Goal: Transaction & Acquisition: Purchase product/service

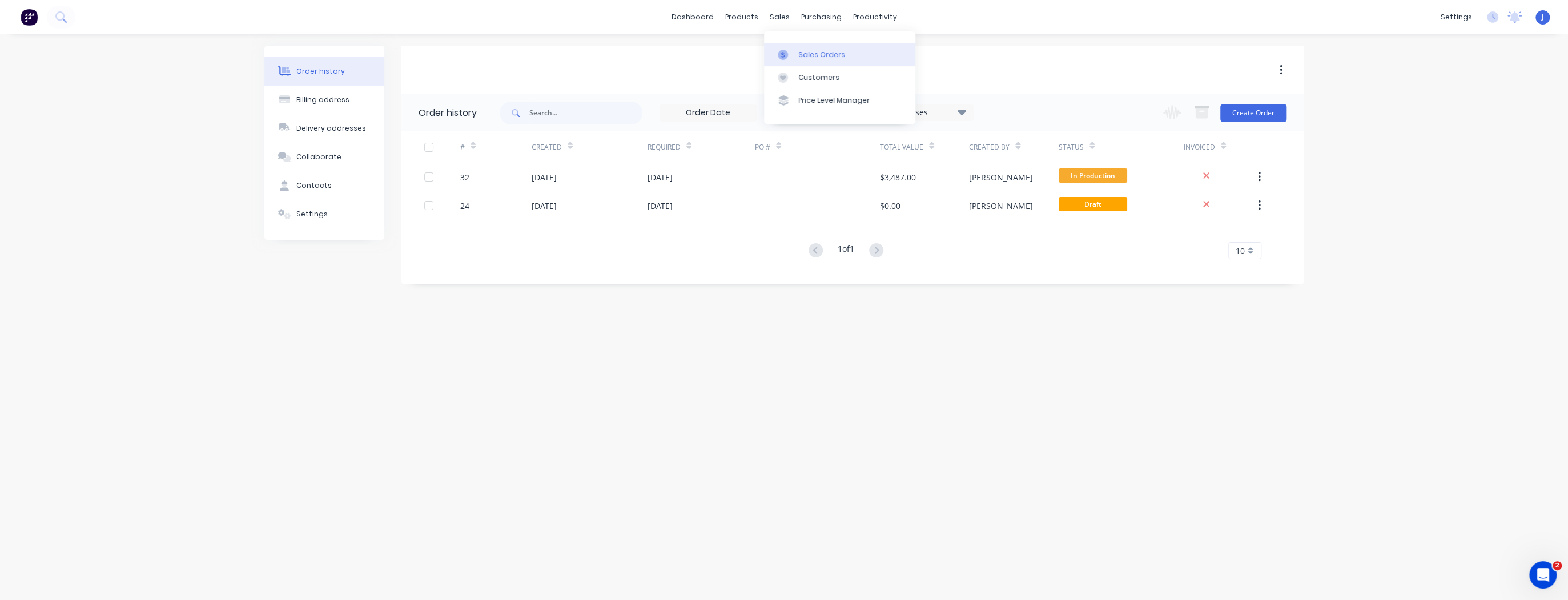
click at [799, 54] on div "Sales Orders" at bounding box center [821, 55] width 47 height 10
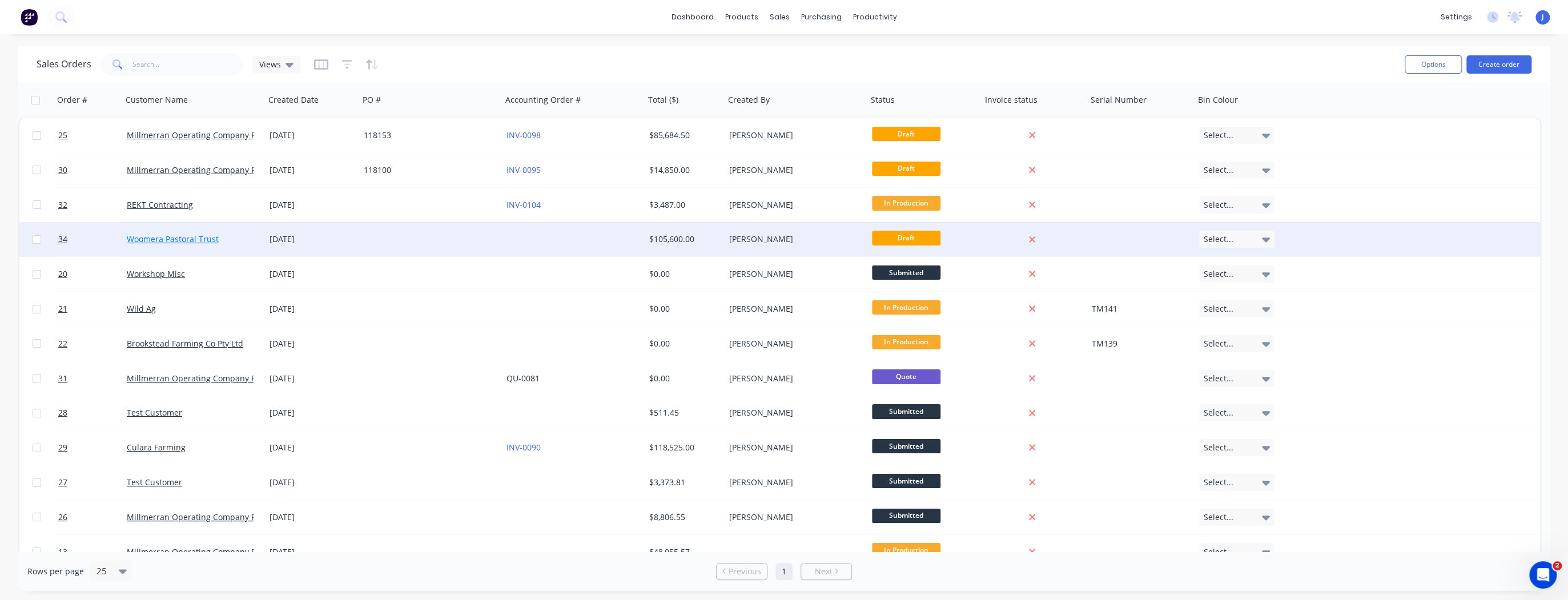
click at [160, 238] on link "Woomera Pastoral Trust" at bounding box center [172, 239] width 92 height 11
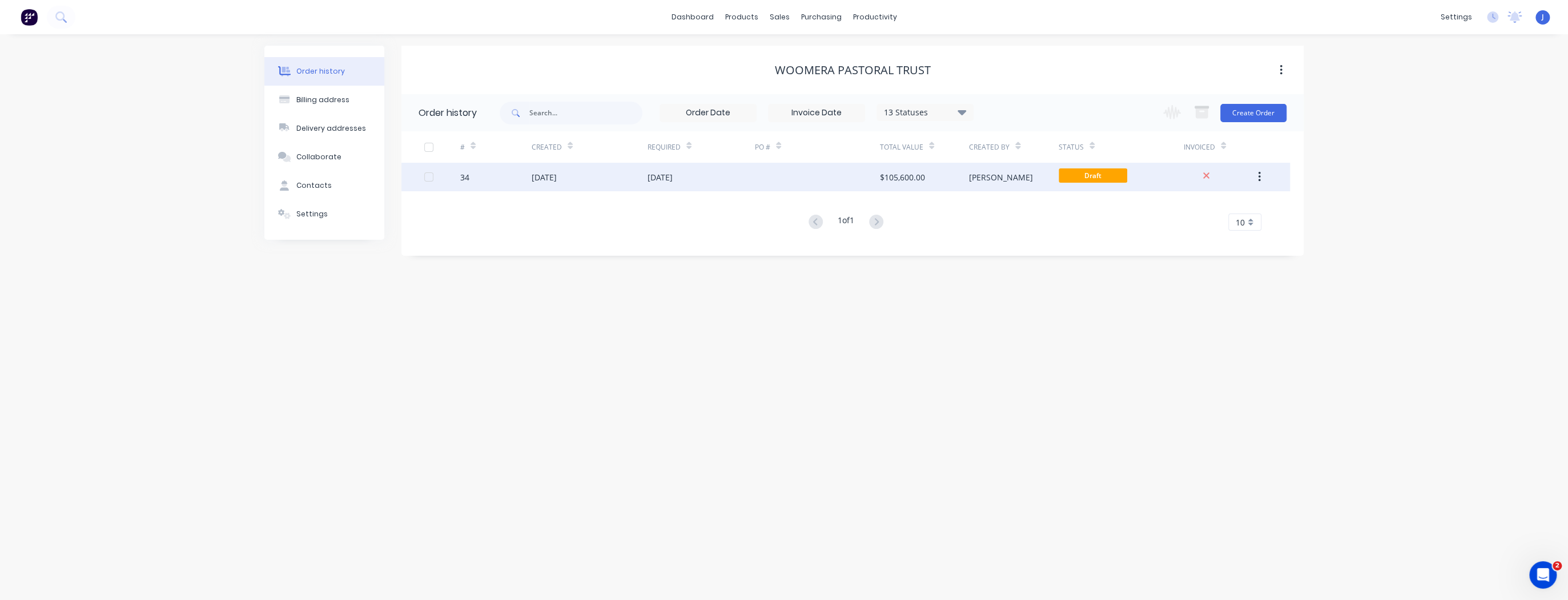
click at [793, 176] on div at bounding box center [817, 176] width 125 height 29
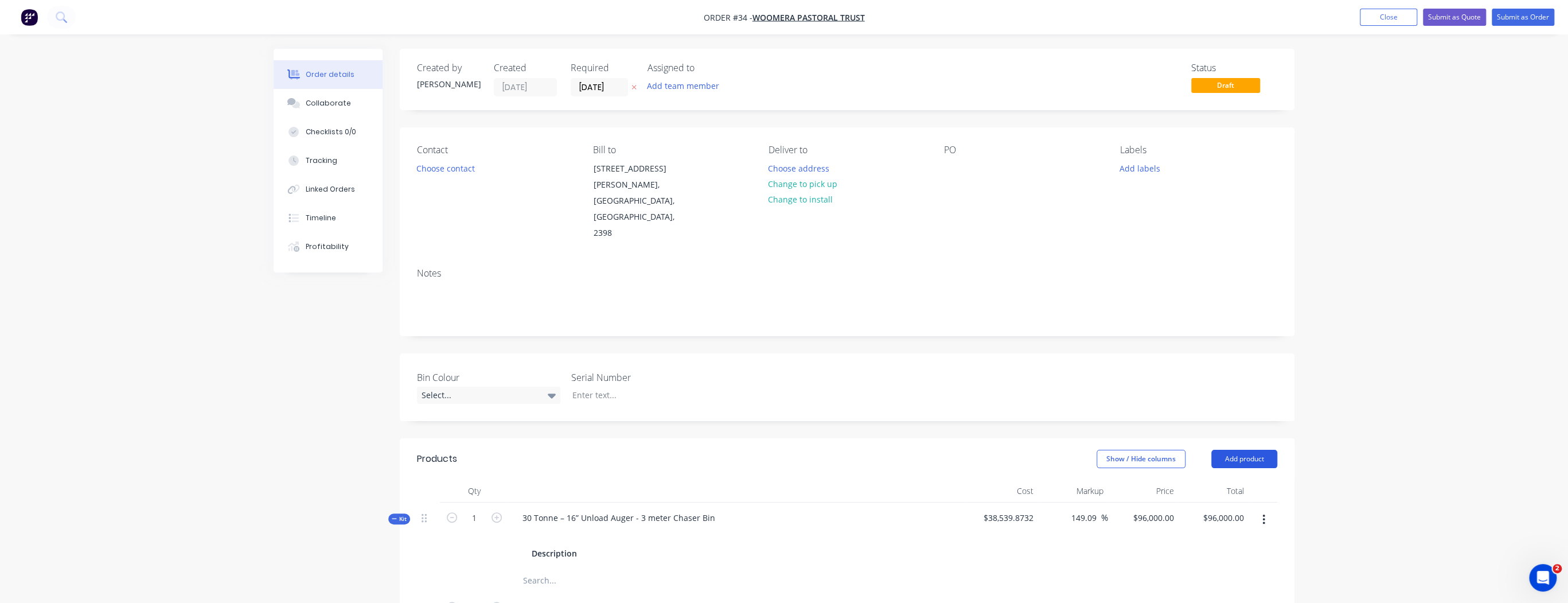
click at [1262, 449] on button "Add product" at bounding box center [1244, 459] width 66 height 18
click at [1226, 479] on div "Product catalogue" at bounding box center [1223, 487] width 88 height 17
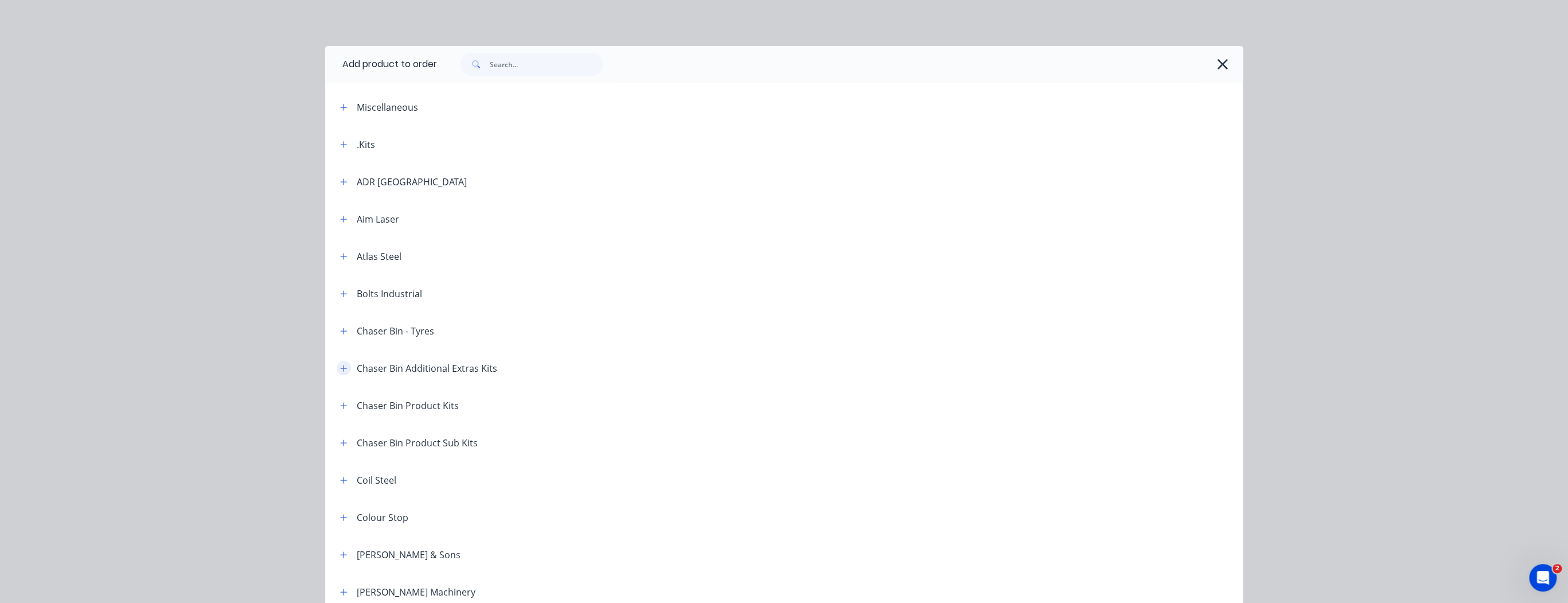
click at [340, 369] on icon "button" at bounding box center [344, 368] width 6 height 6
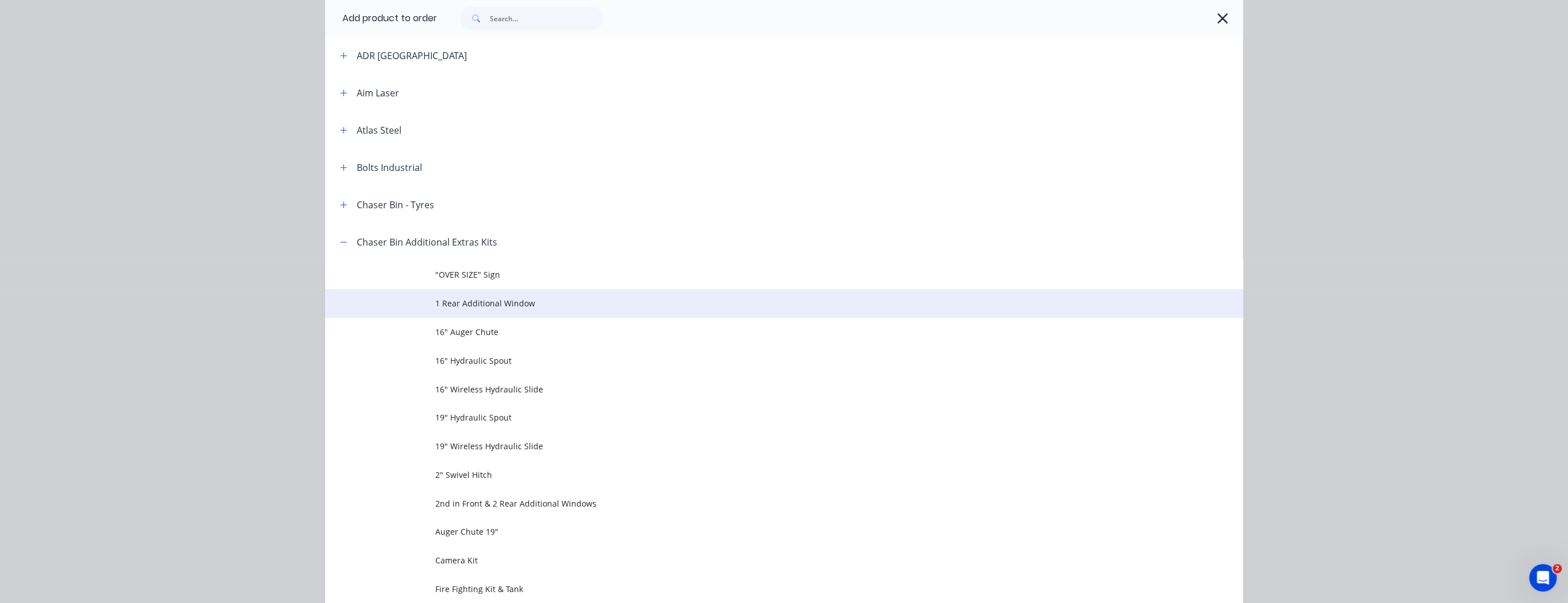
scroll to position [138, 0]
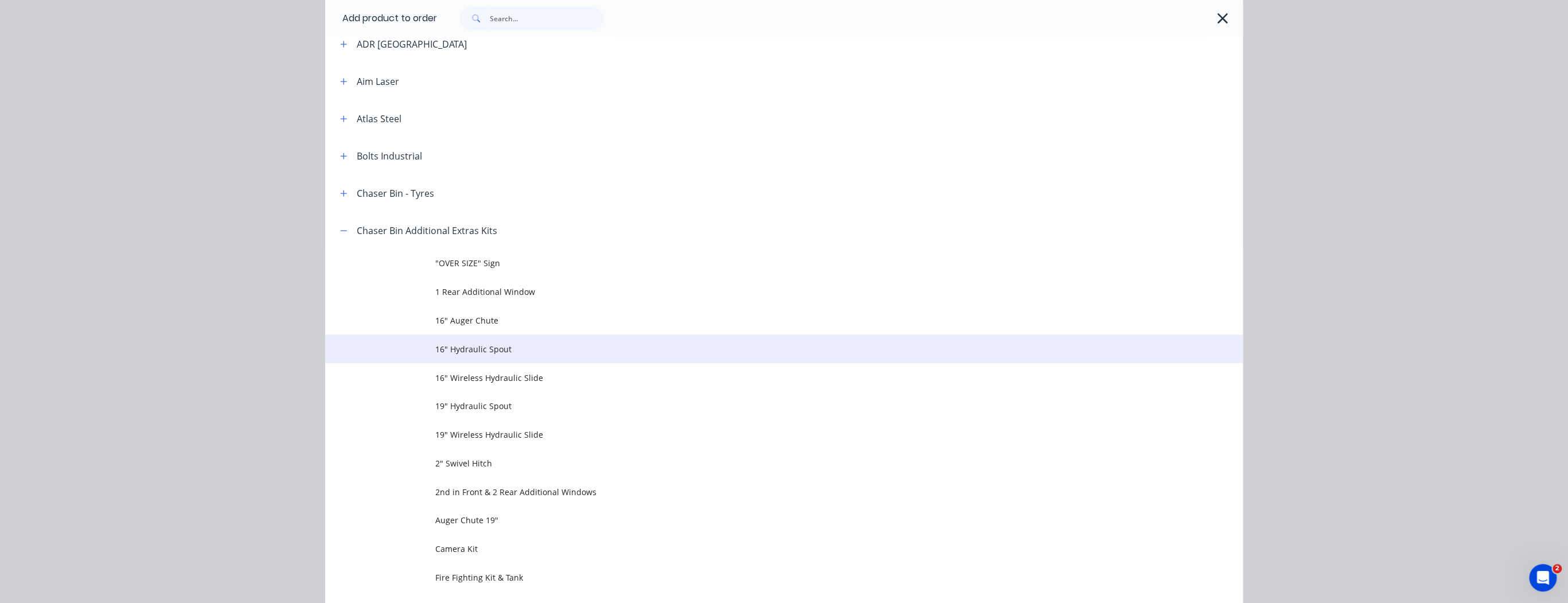
click at [472, 347] on span "16" Hydraulic Spout" at bounding box center [758, 349] width 646 height 12
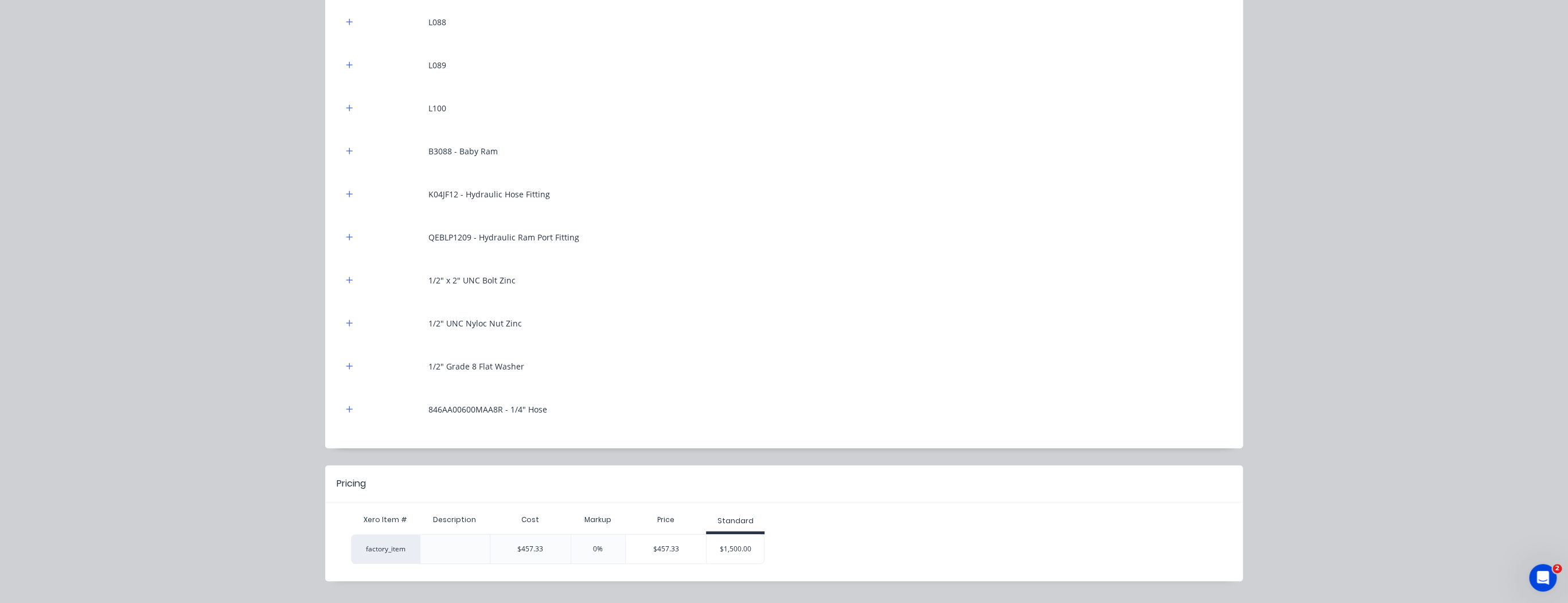
scroll to position [356, 0]
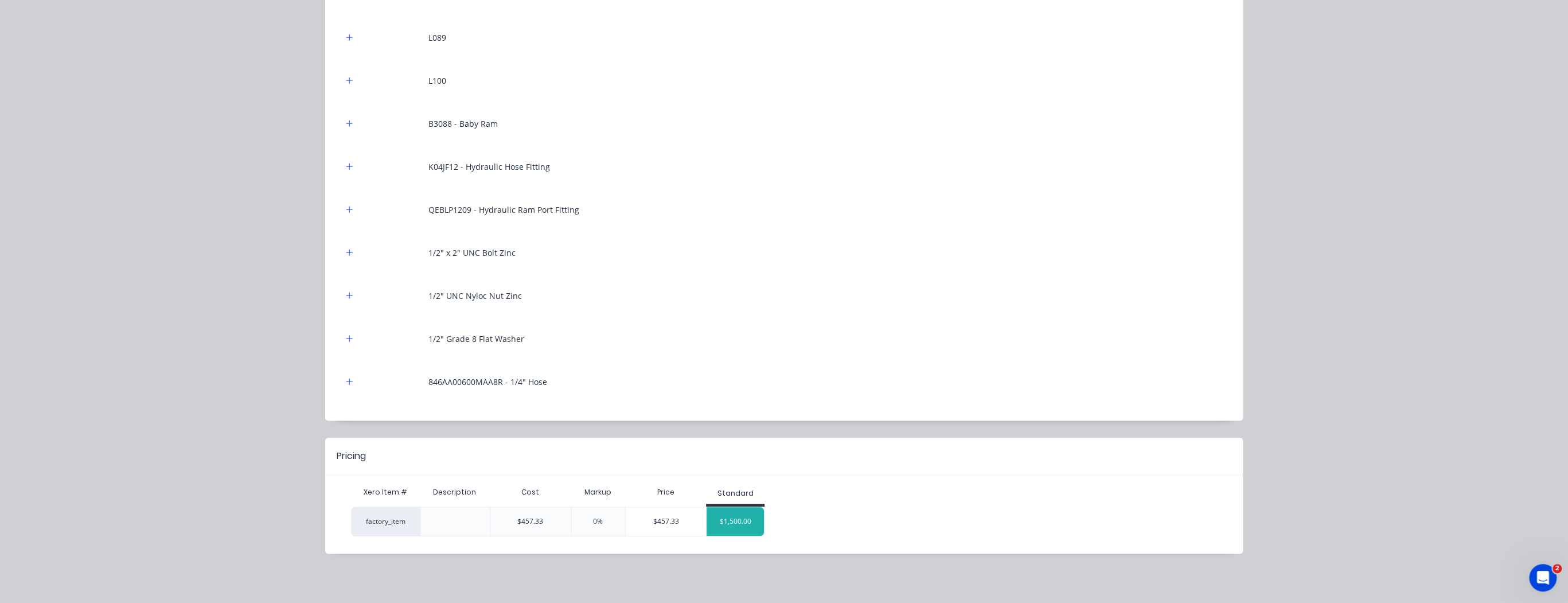
click at [734, 525] on div "$1,500.00" at bounding box center [735, 521] width 57 height 29
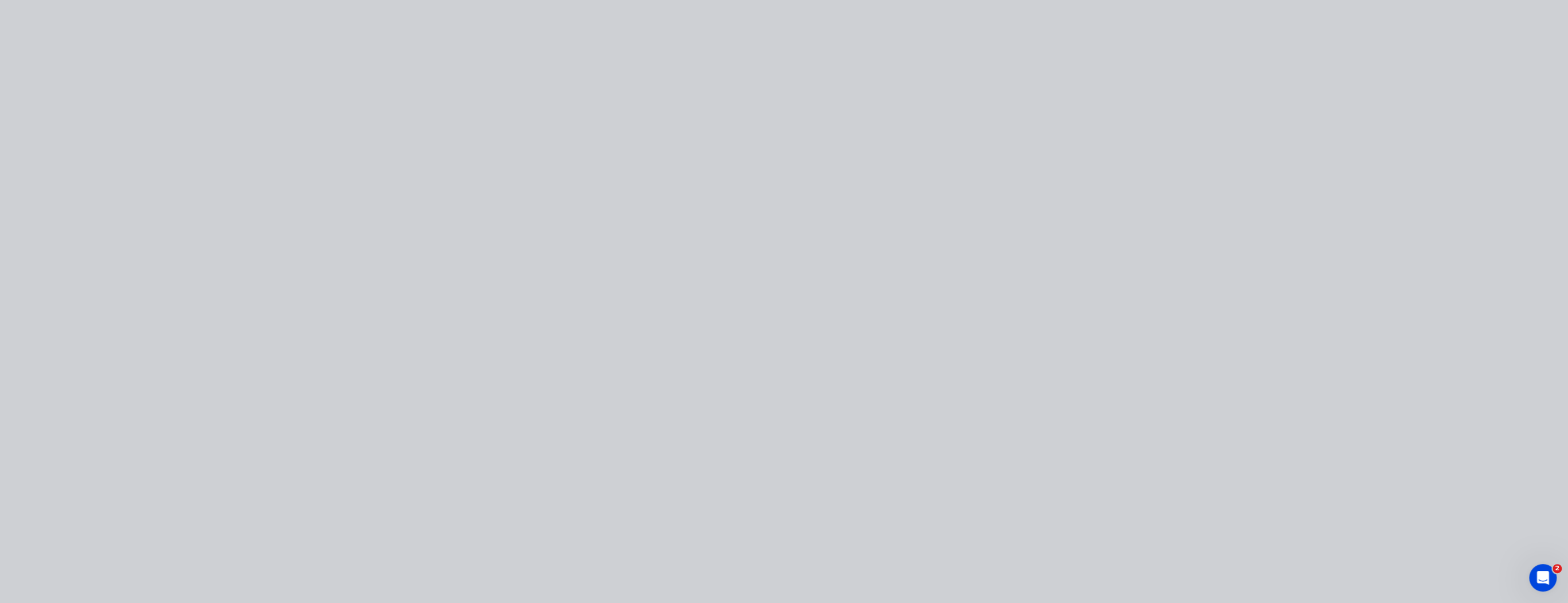
scroll to position [0, 0]
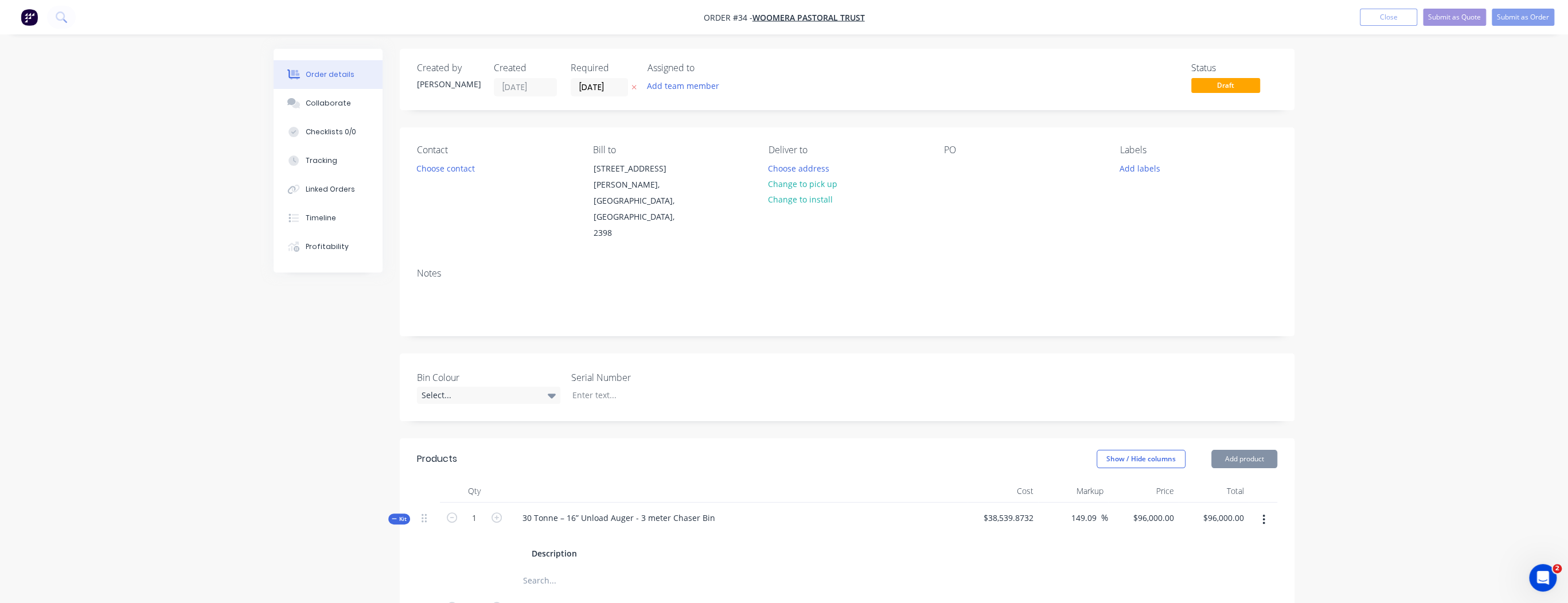
type input "227.99"
type input "$1,500.00"
click at [1241, 449] on button "Add product" at bounding box center [1244, 459] width 66 height 18
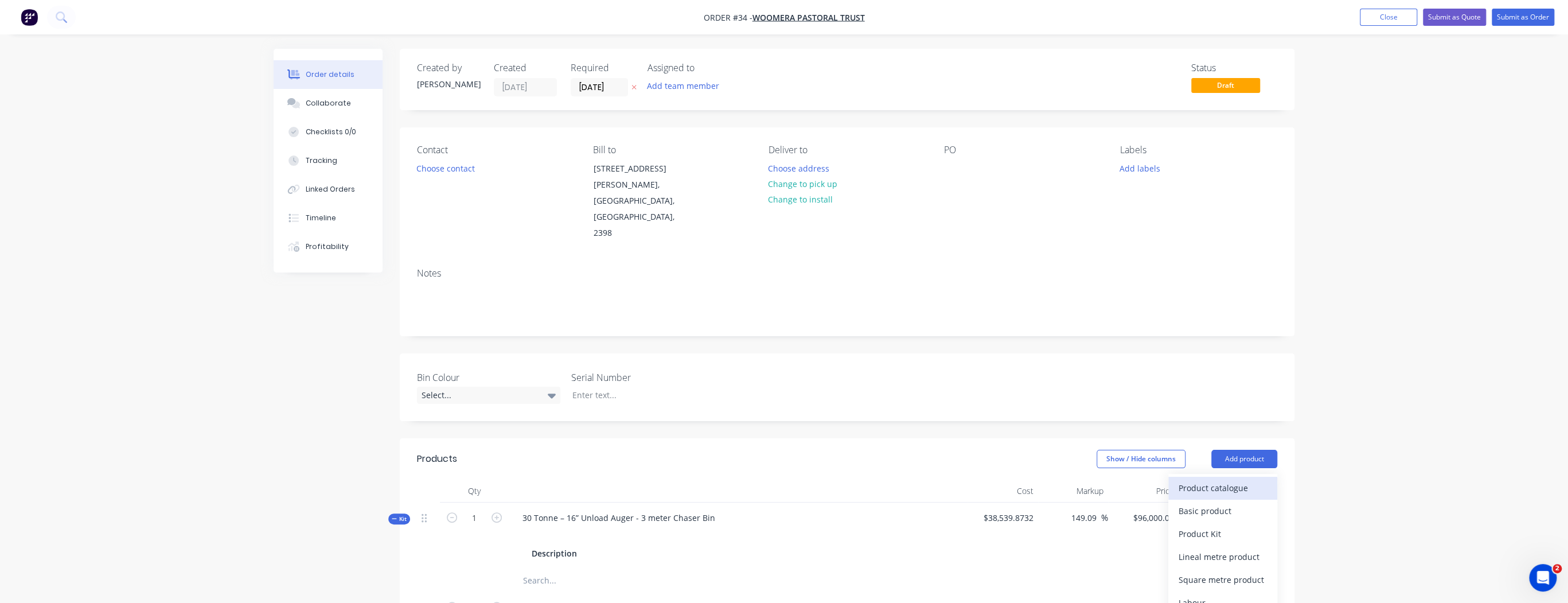
click at [1223, 479] on div "Product catalogue" at bounding box center [1223, 487] width 88 height 17
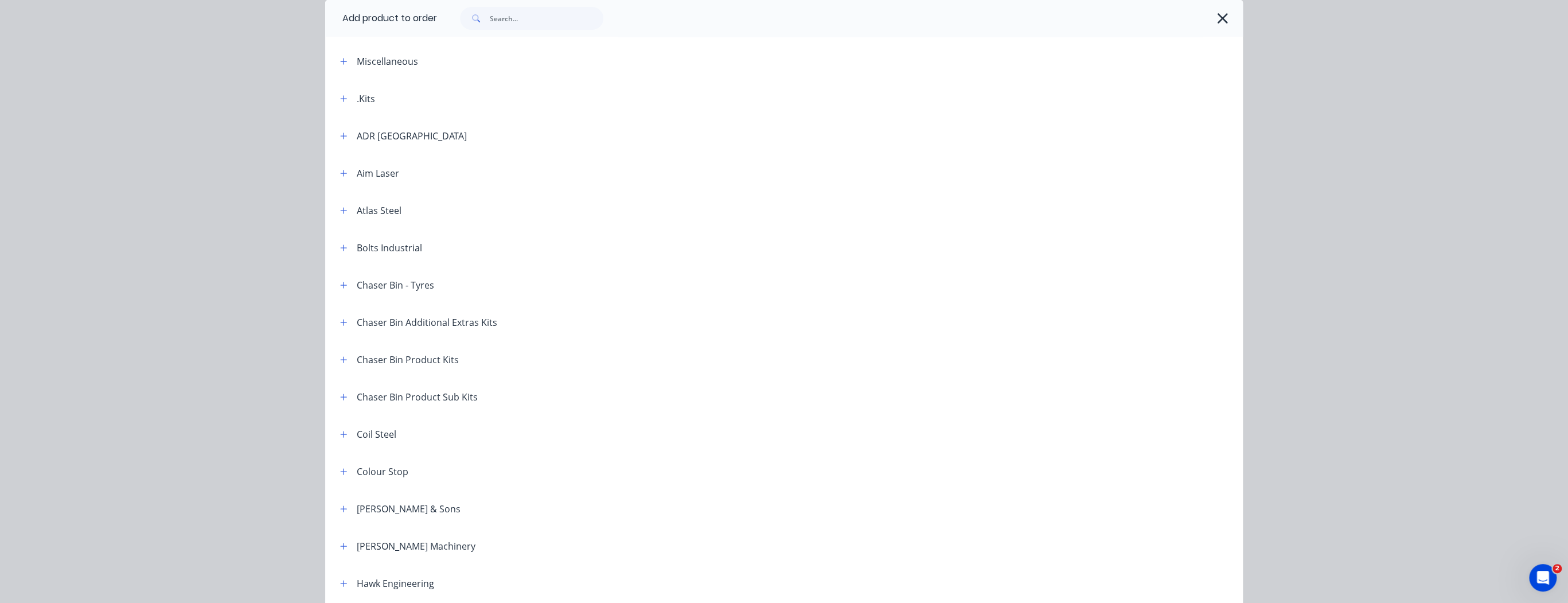
scroll to position [183, 0]
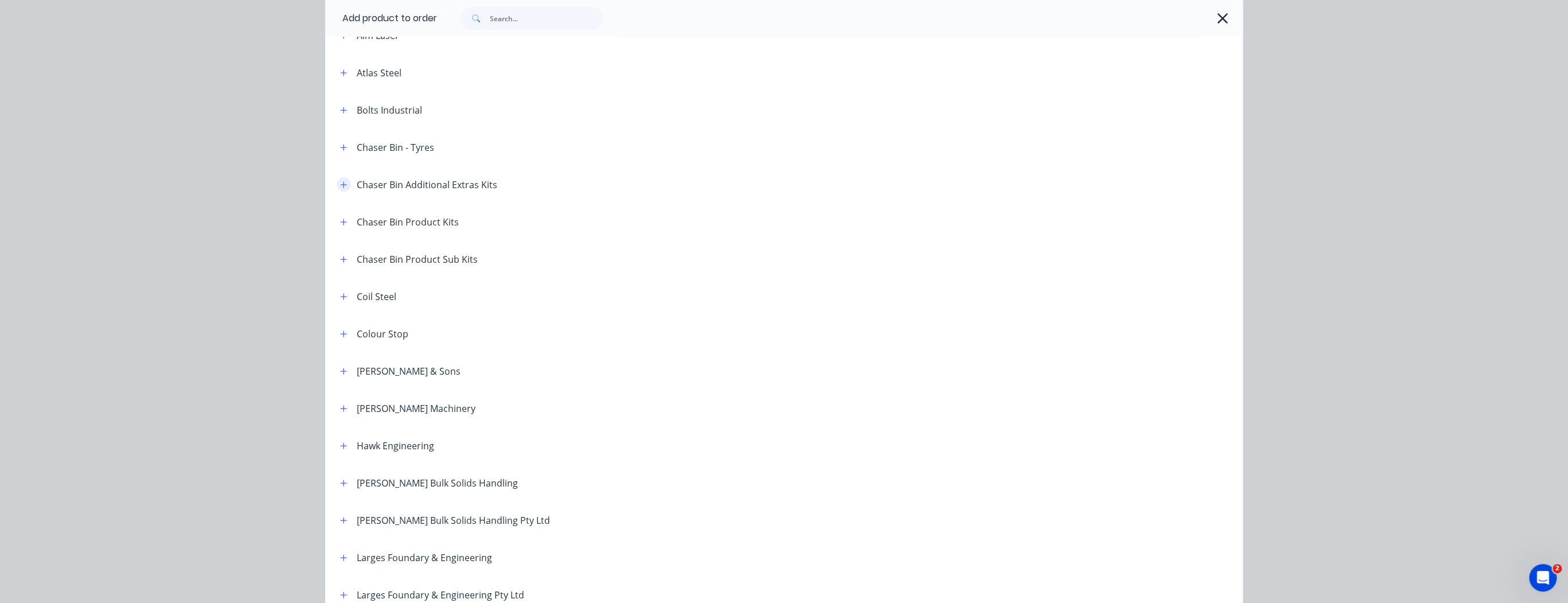
click at [346, 183] on button "button" at bounding box center [344, 184] width 14 height 14
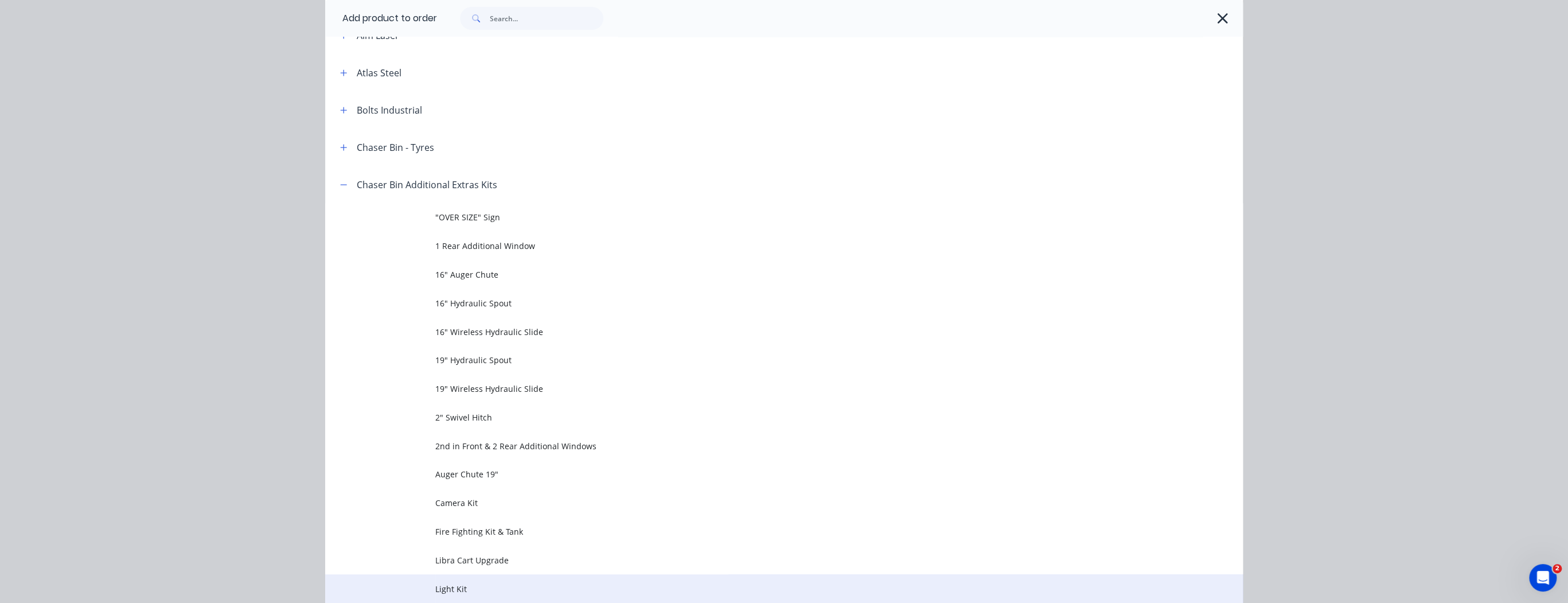
click at [496, 585] on span "Light Kit" at bounding box center [758, 589] width 646 height 12
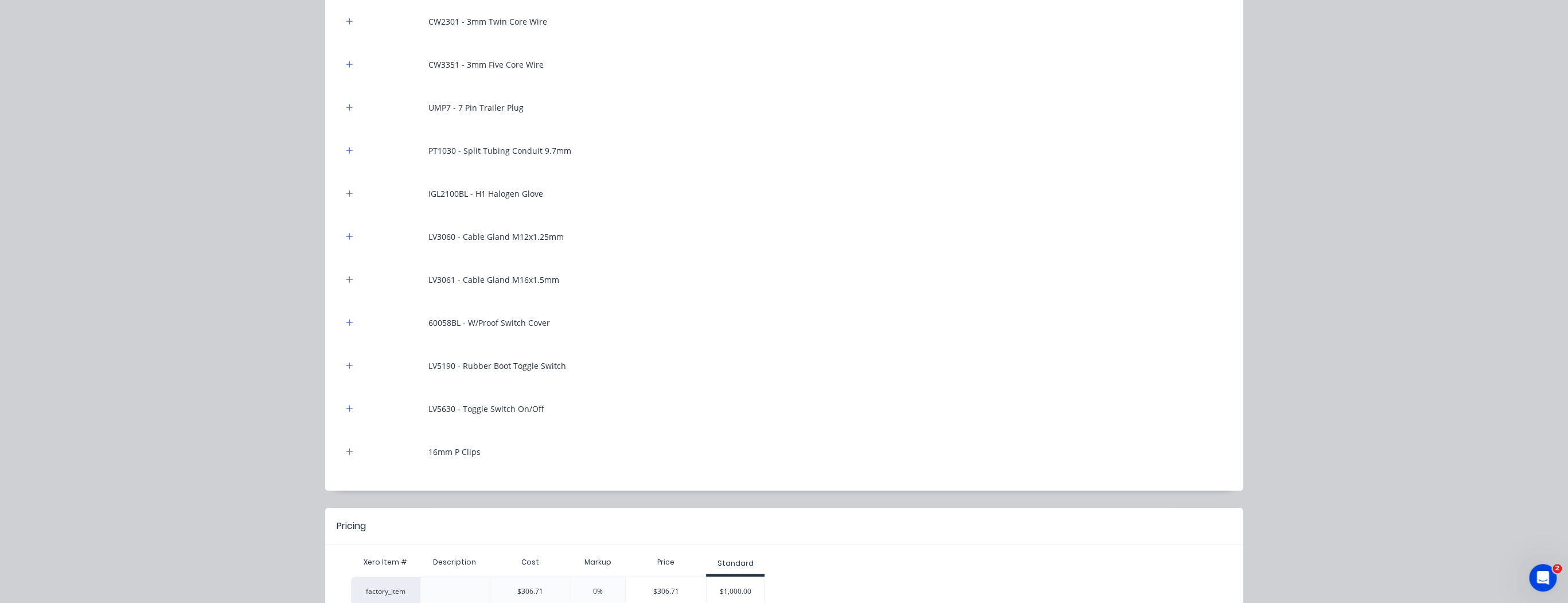
scroll to position [399, 0]
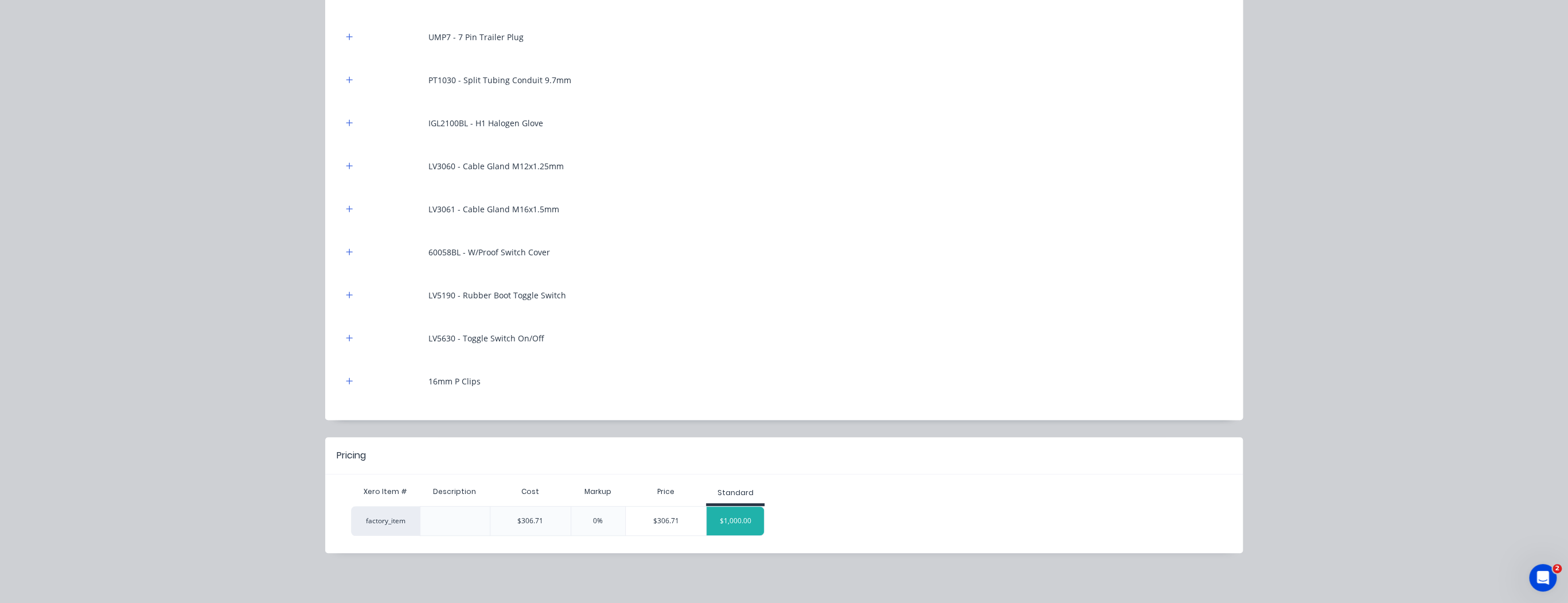
click at [731, 525] on div "$1,000.00" at bounding box center [735, 520] width 57 height 29
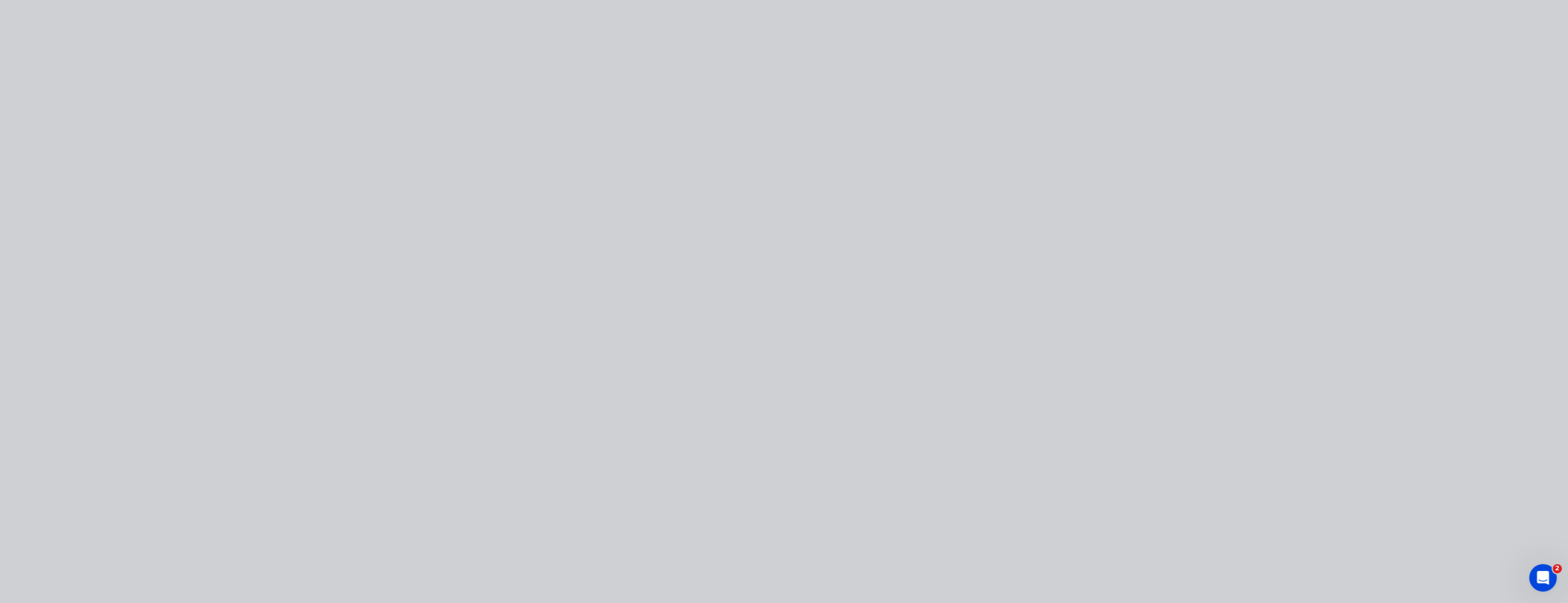
type input "226.04"
type input "$1,000.00"
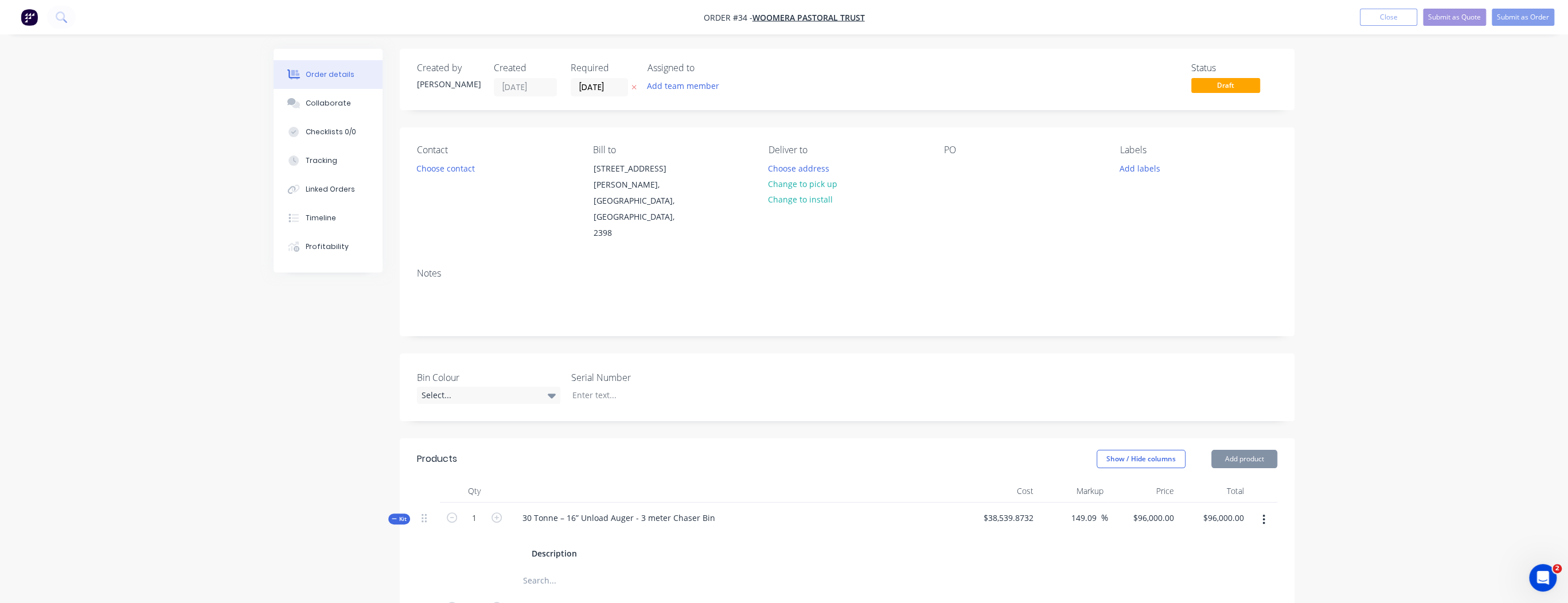
type input "226.04"
type input "$1,000.00"
click at [1228, 449] on button "Add product" at bounding box center [1244, 459] width 66 height 18
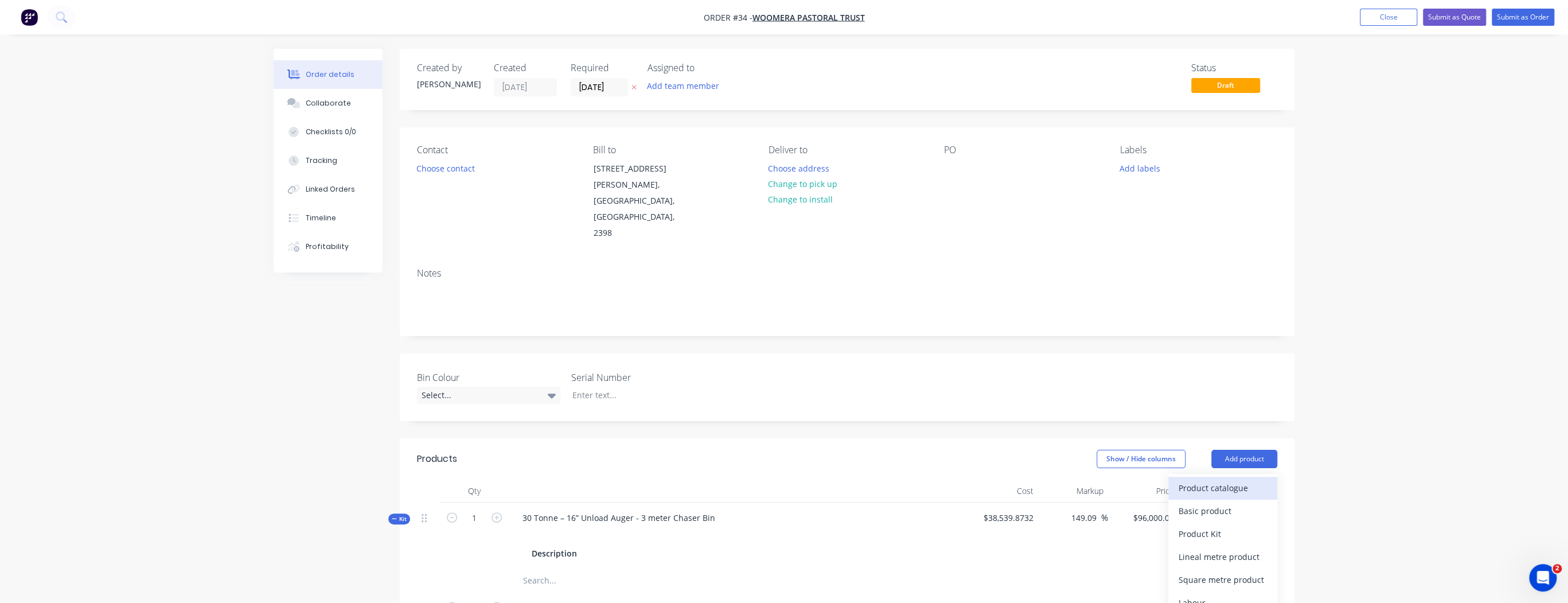
click at [1209, 479] on div "Product catalogue" at bounding box center [1223, 487] width 88 height 17
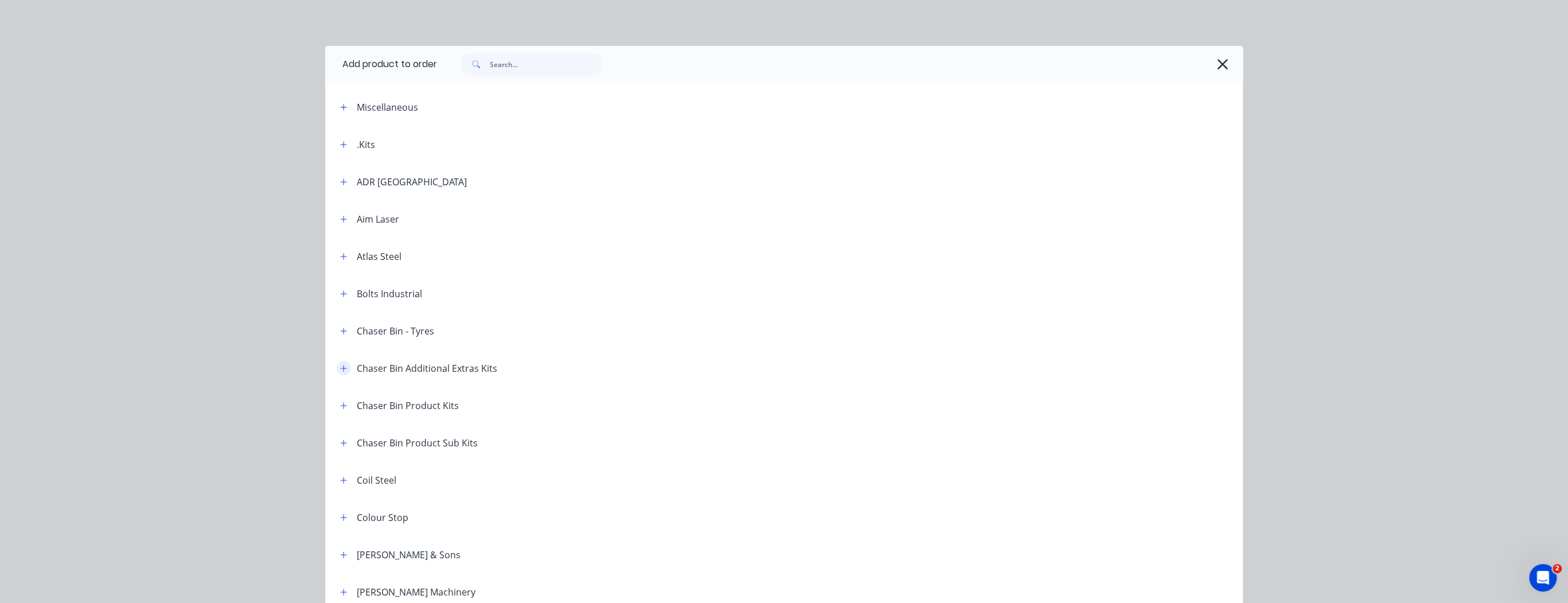
click at [340, 369] on icon "button" at bounding box center [344, 368] width 6 height 6
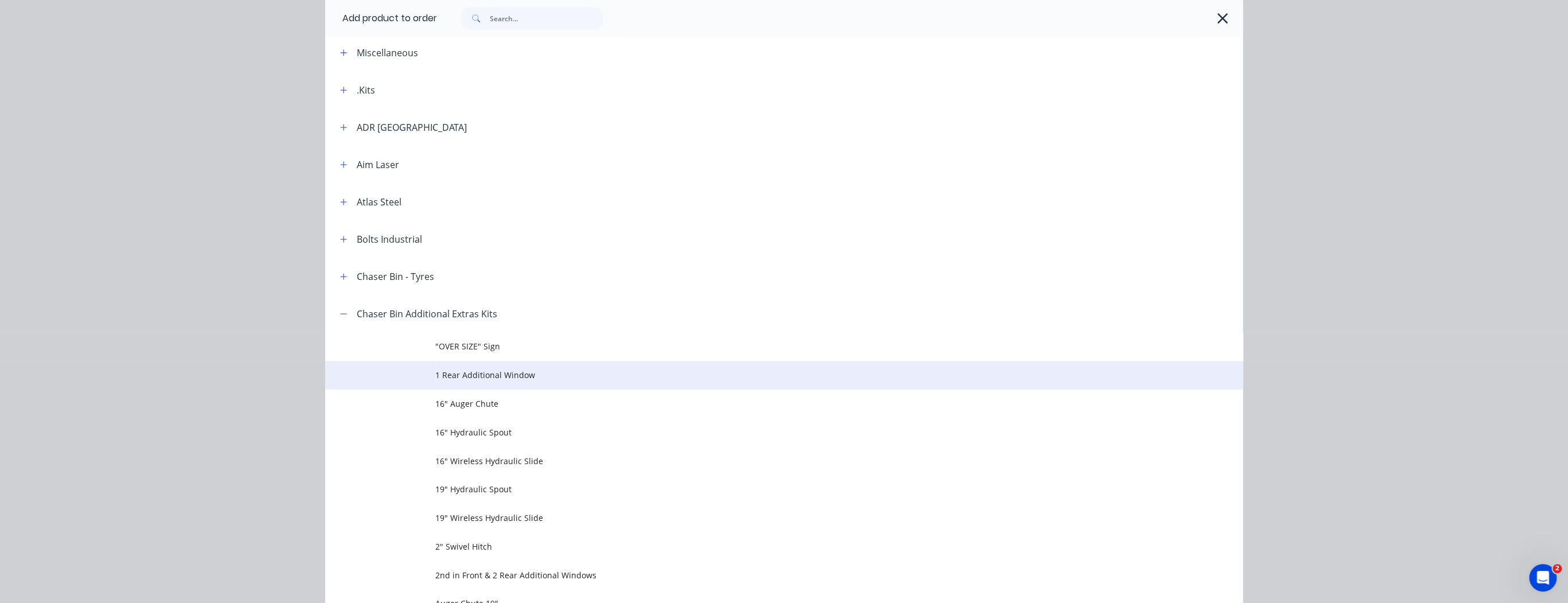
scroll to position [92, 0]
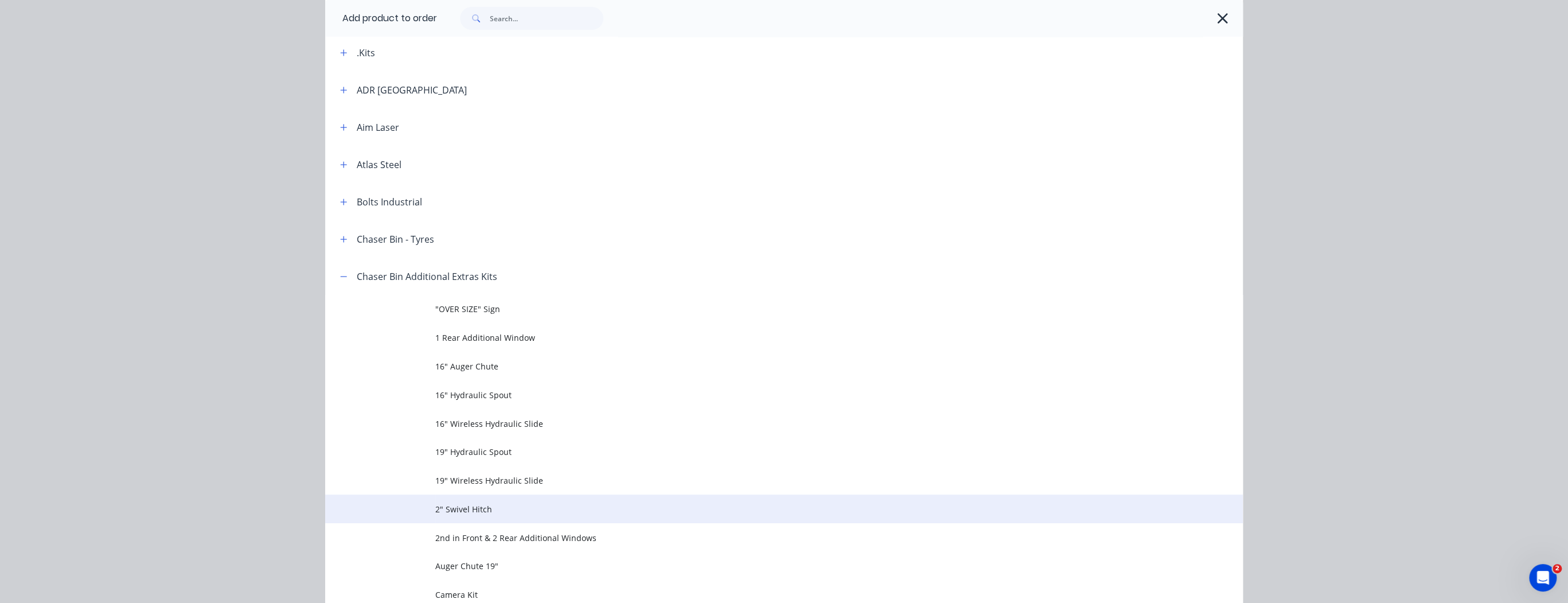
click at [475, 511] on span "2" Swivel Hitch" at bounding box center [758, 509] width 646 height 12
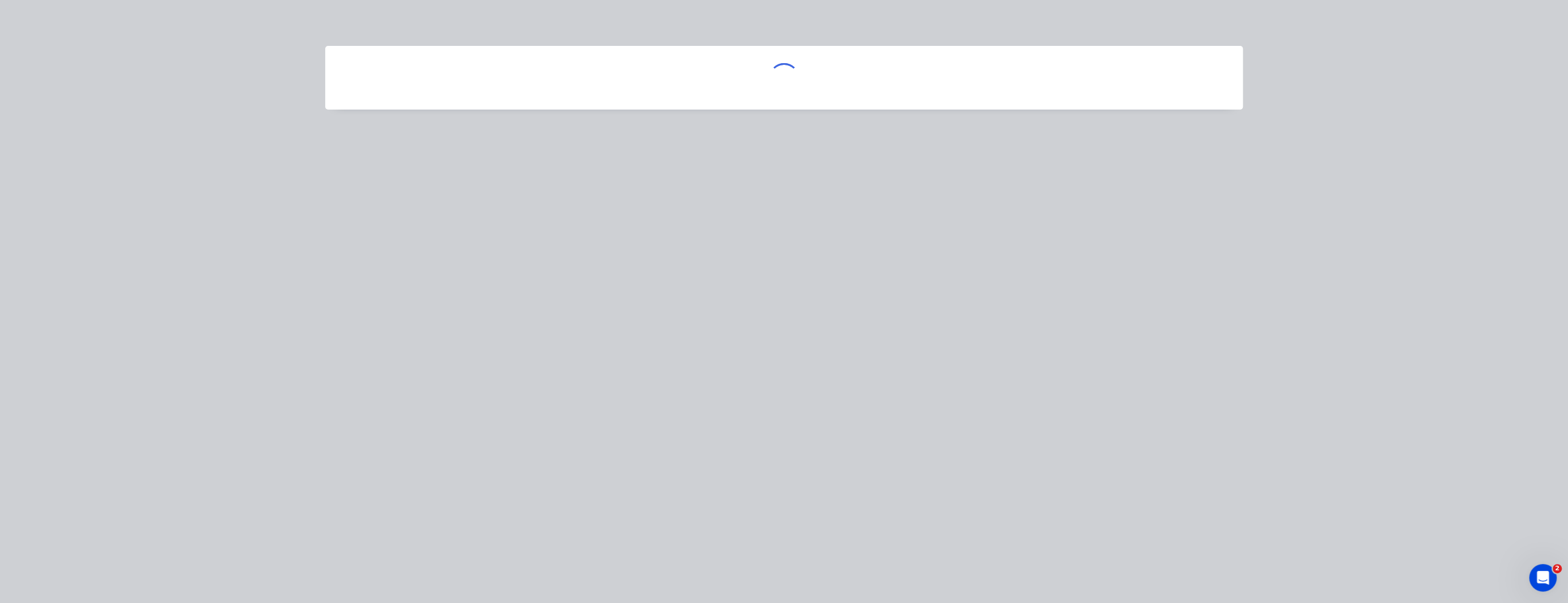
scroll to position [0, 0]
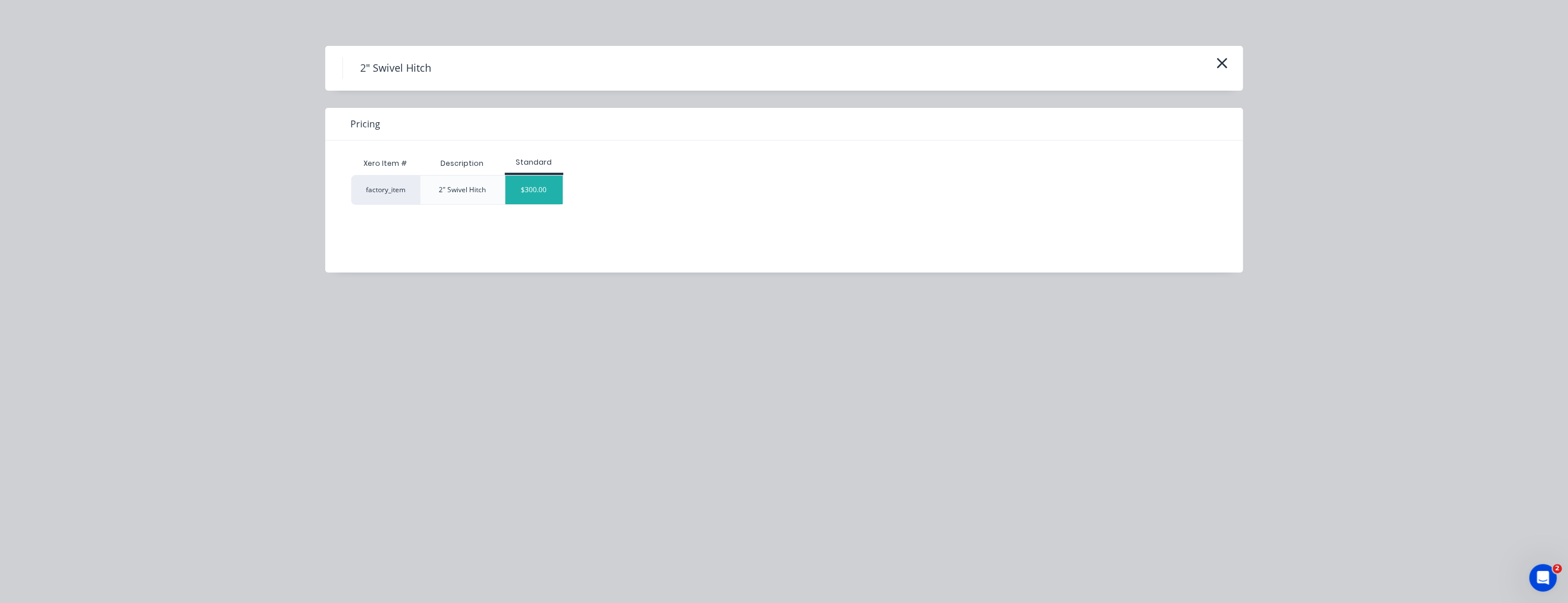
click at [552, 187] on div "$300.00" at bounding box center [534, 190] width 57 height 29
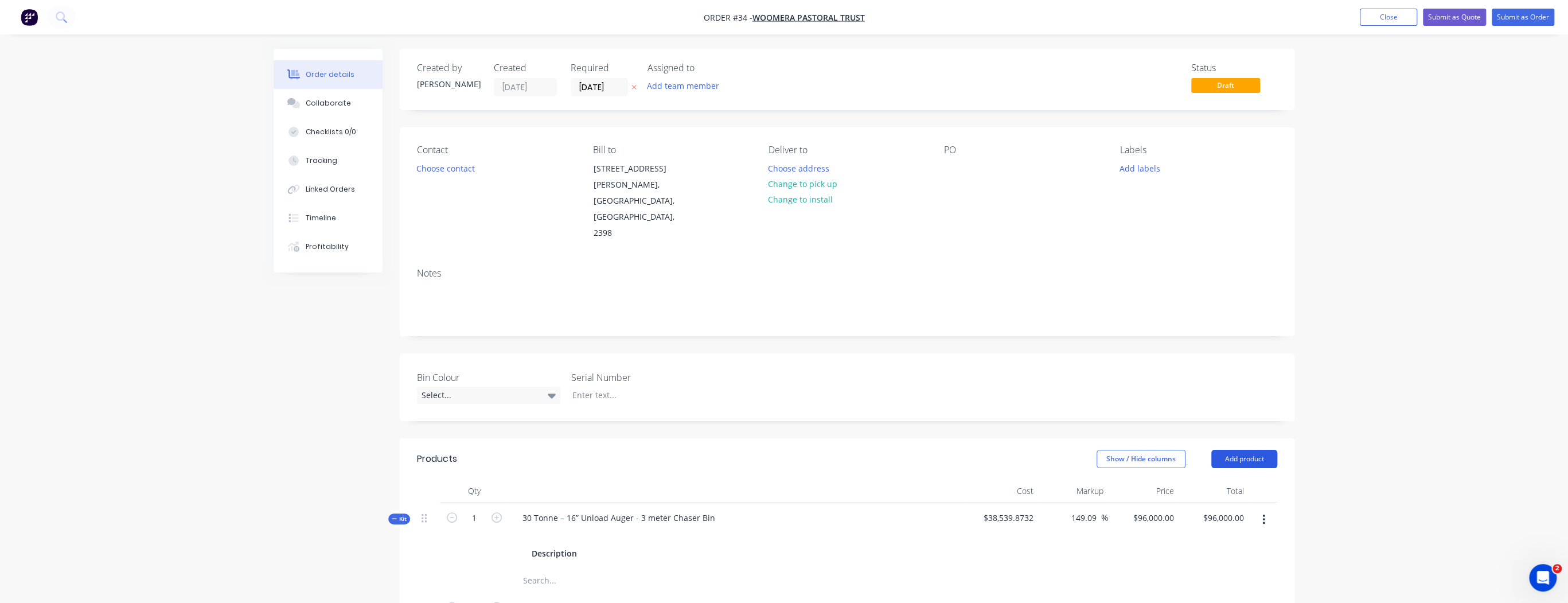
click at [1254, 449] on button "Add product" at bounding box center [1244, 459] width 66 height 18
click at [1208, 479] on div "Product catalogue" at bounding box center [1223, 487] width 88 height 17
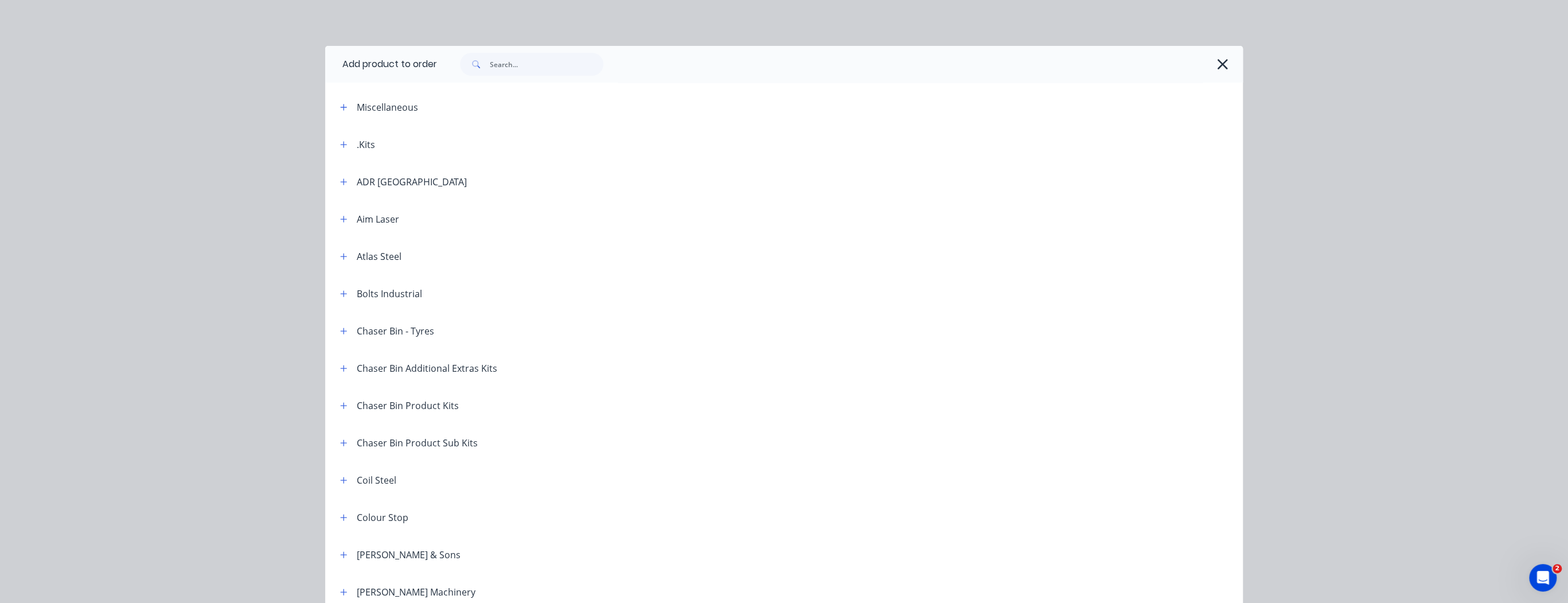
click at [352, 369] on div "Chaser Bin Additional Extras Kits" at bounding box center [414, 368] width 166 height 14
click at [344, 366] on button "button" at bounding box center [344, 368] width 14 height 14
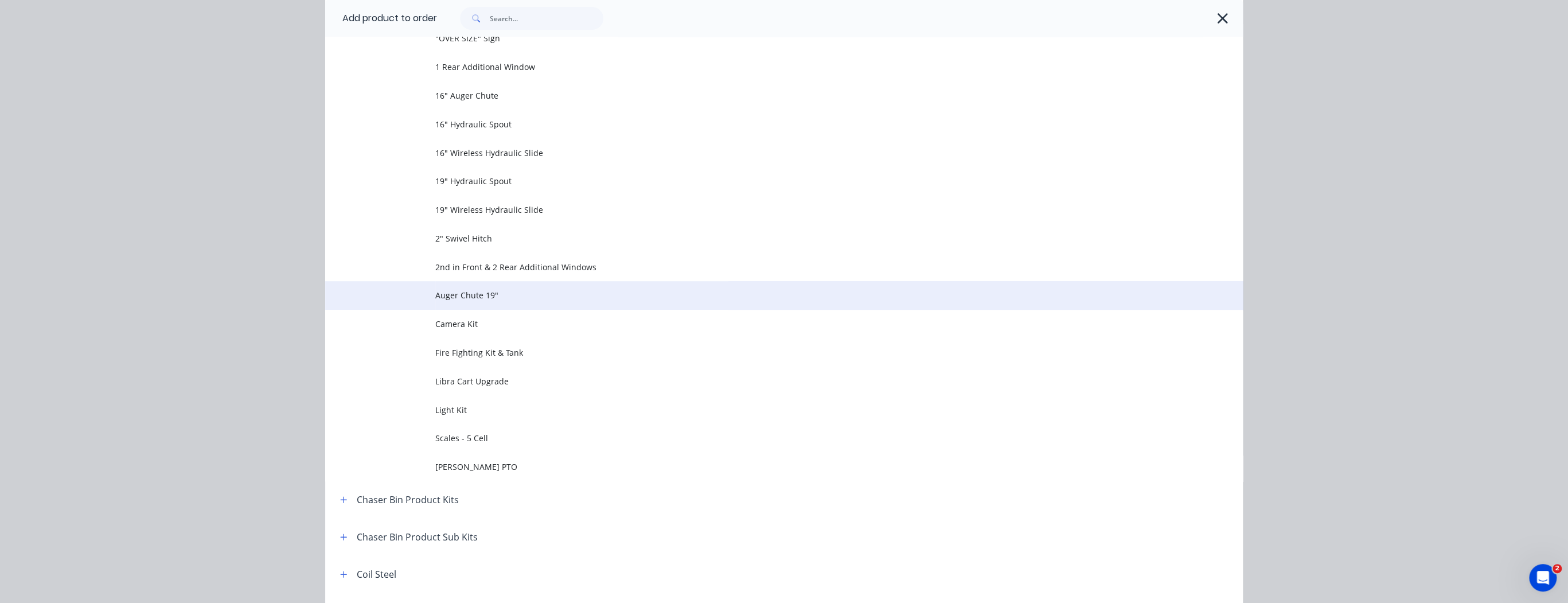
scroll to position [367, 0]
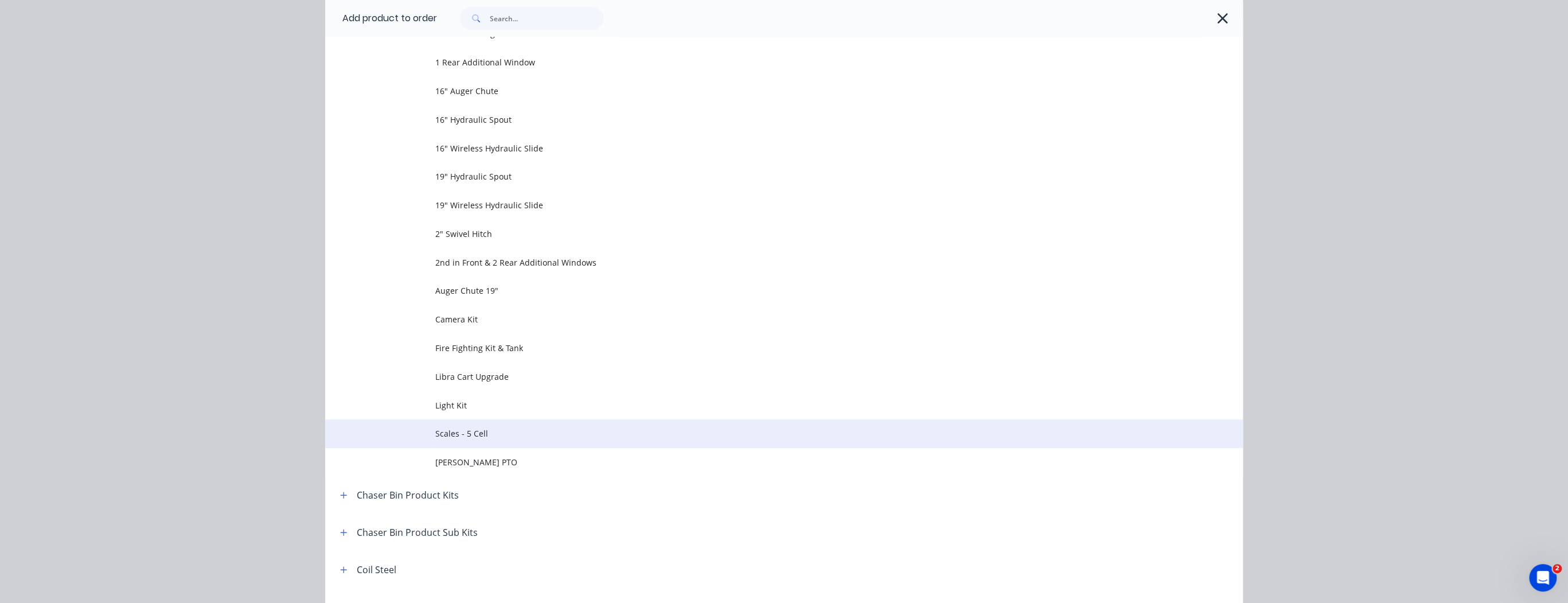
click at [475, 431] on span "Scales - 5 Cell" at bounding box center [758, 434] width 646 height 12
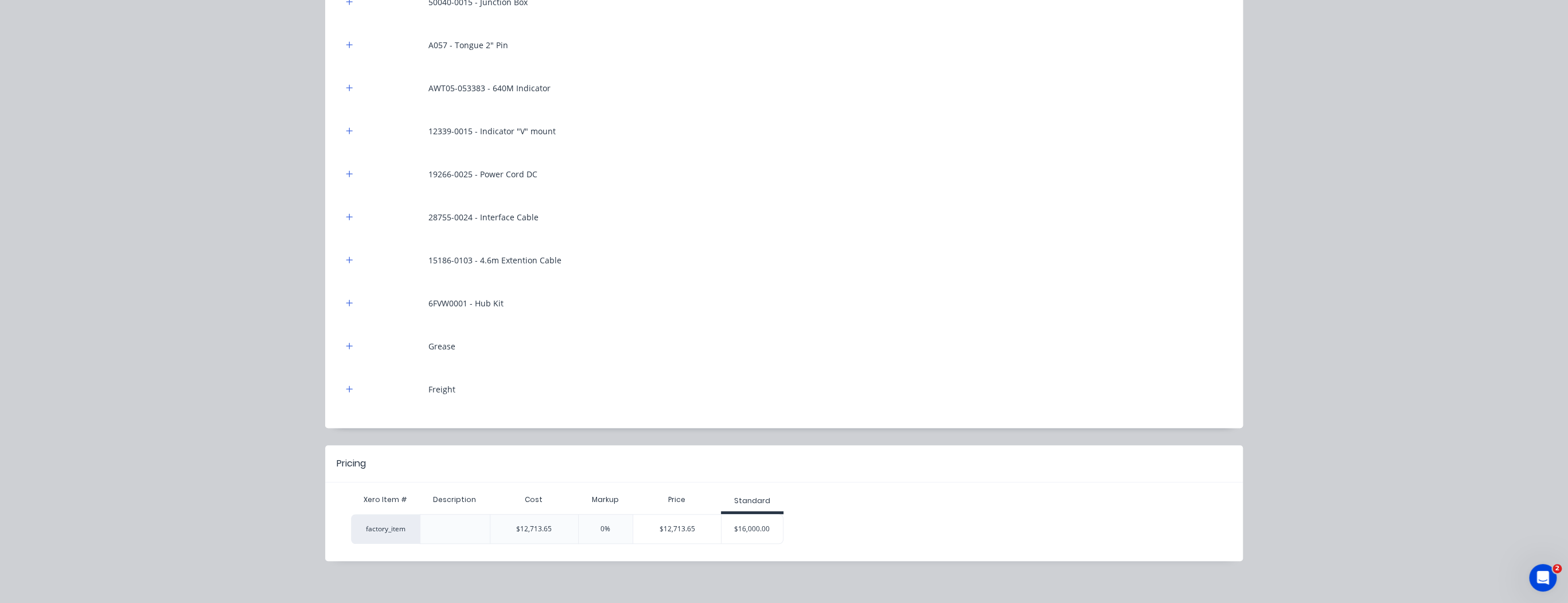
scroll to position [356, 0]
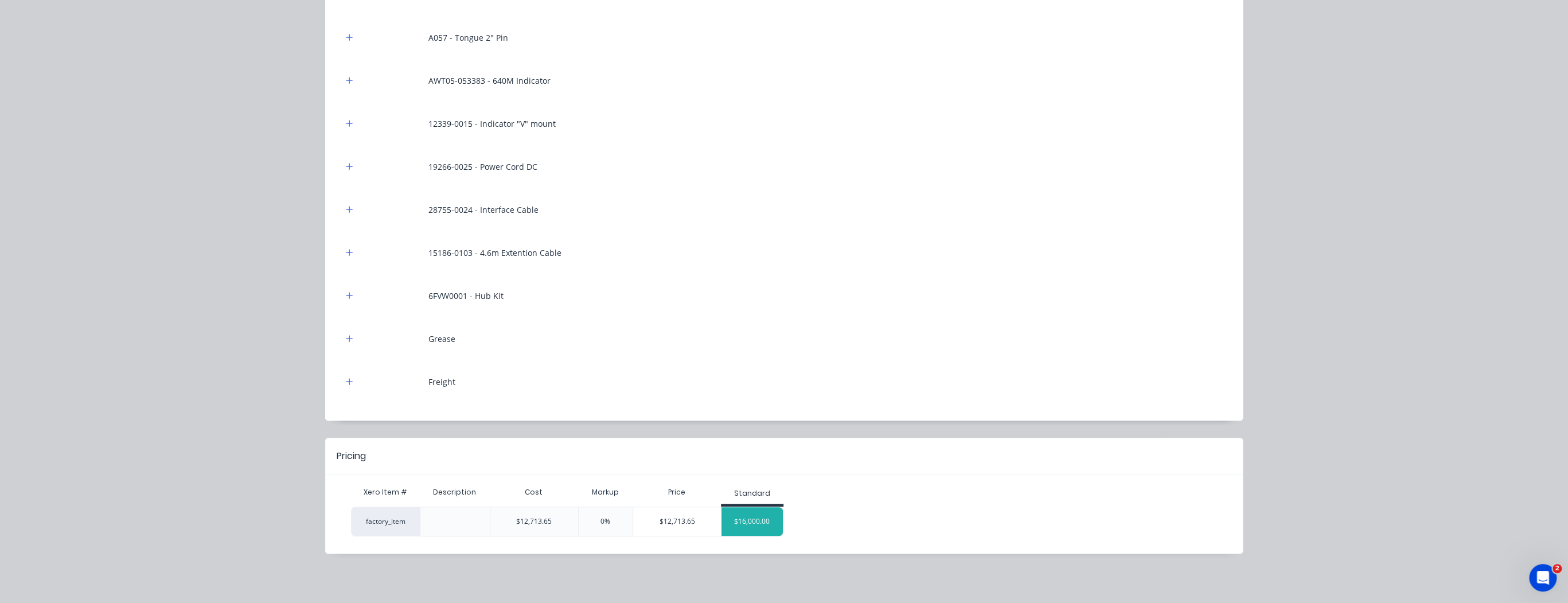
click at [744, 517] on div "$16,000.00" at bounding box center [752, 521] width 61 height 29
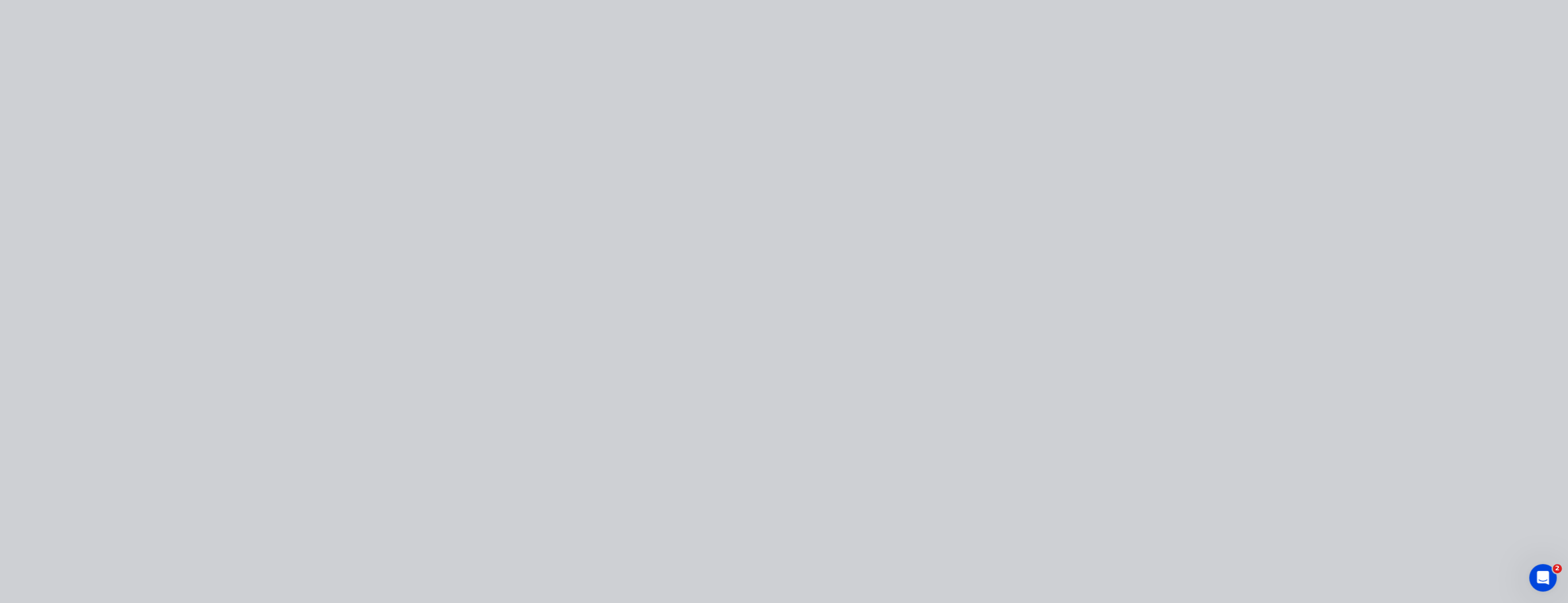
scroll to position [0, 0]
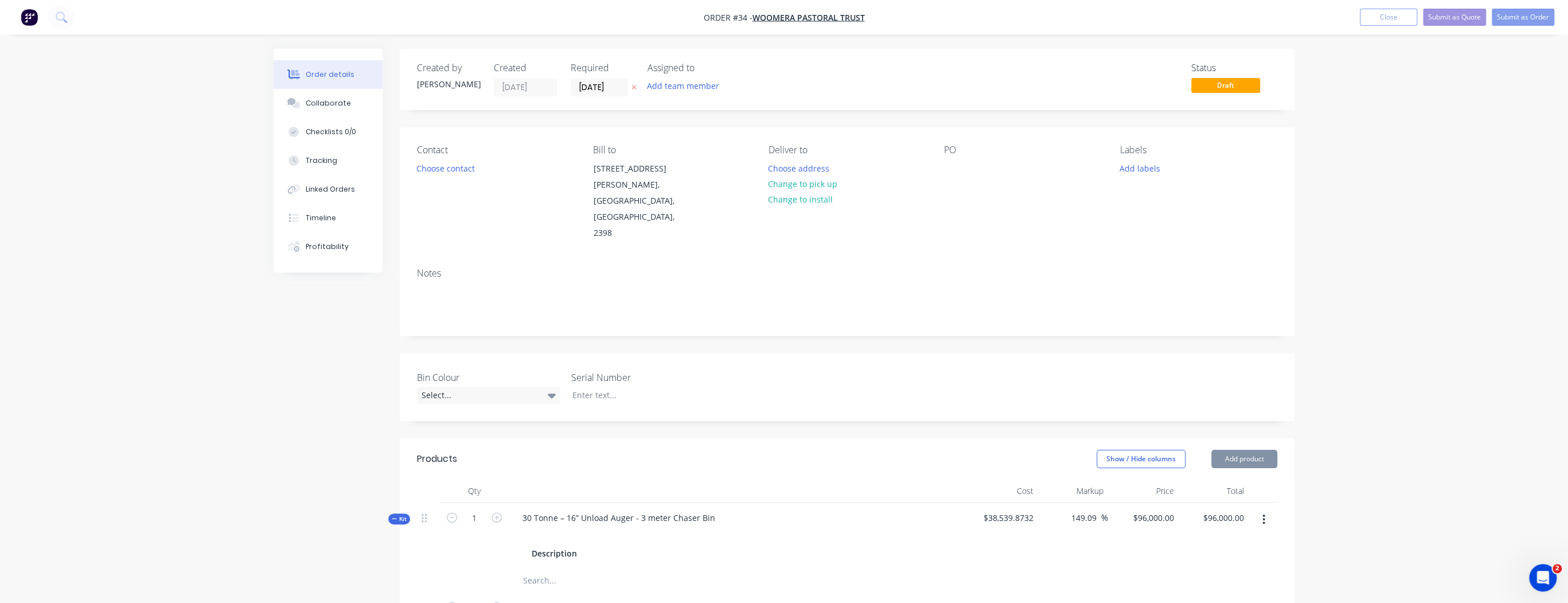
type input "25.85"
type input "$16,000.00"
click at [1248, 449] on button "Add product" at bounding box center [1244, 459] width 66 height 18
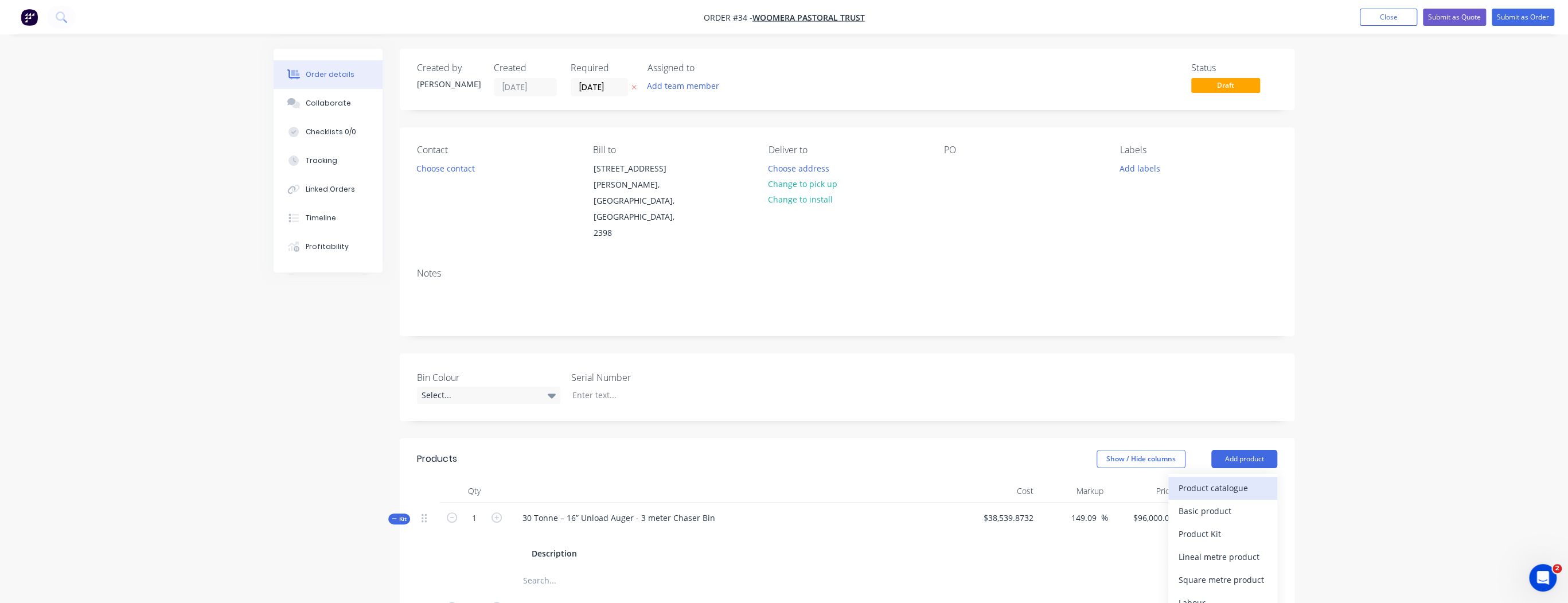
click at [1237, 479] on div "Product catalogue" at bounding box center [1223, 487] width 88 height 17
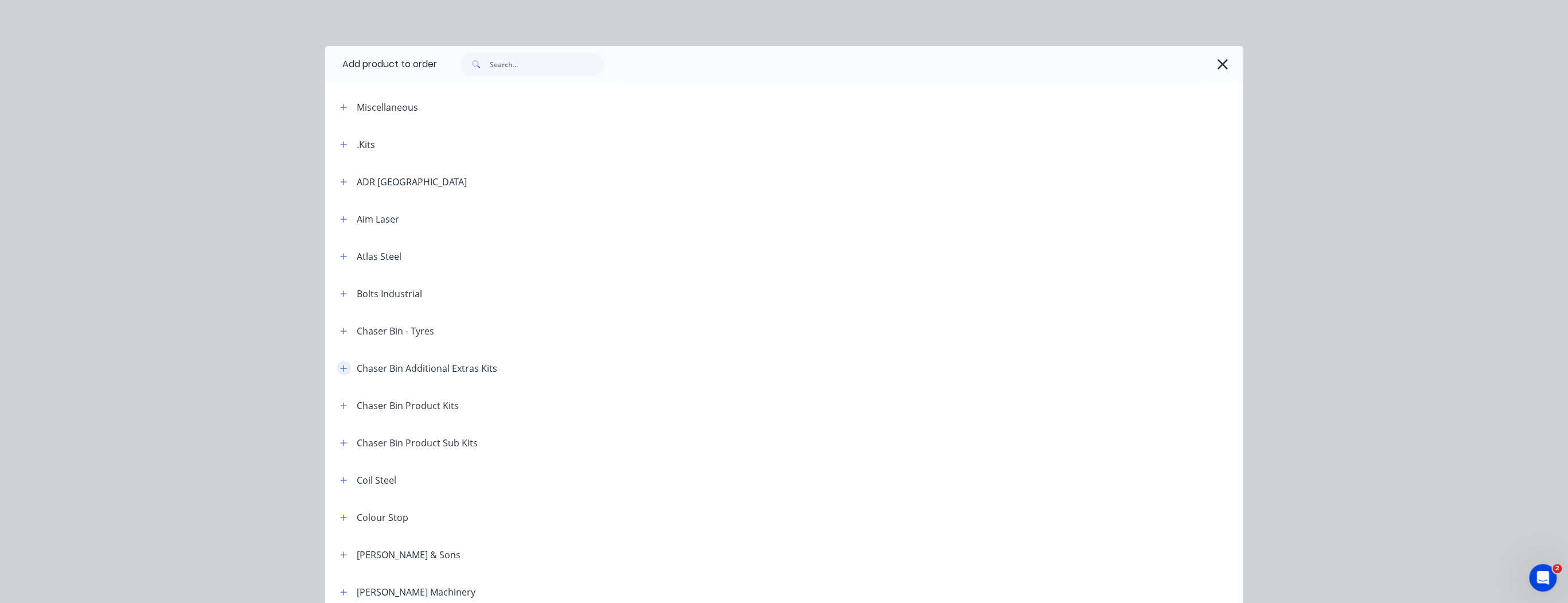
click at [344, 369] on button "button" at bounding box center [344, 368] width 14 height 14
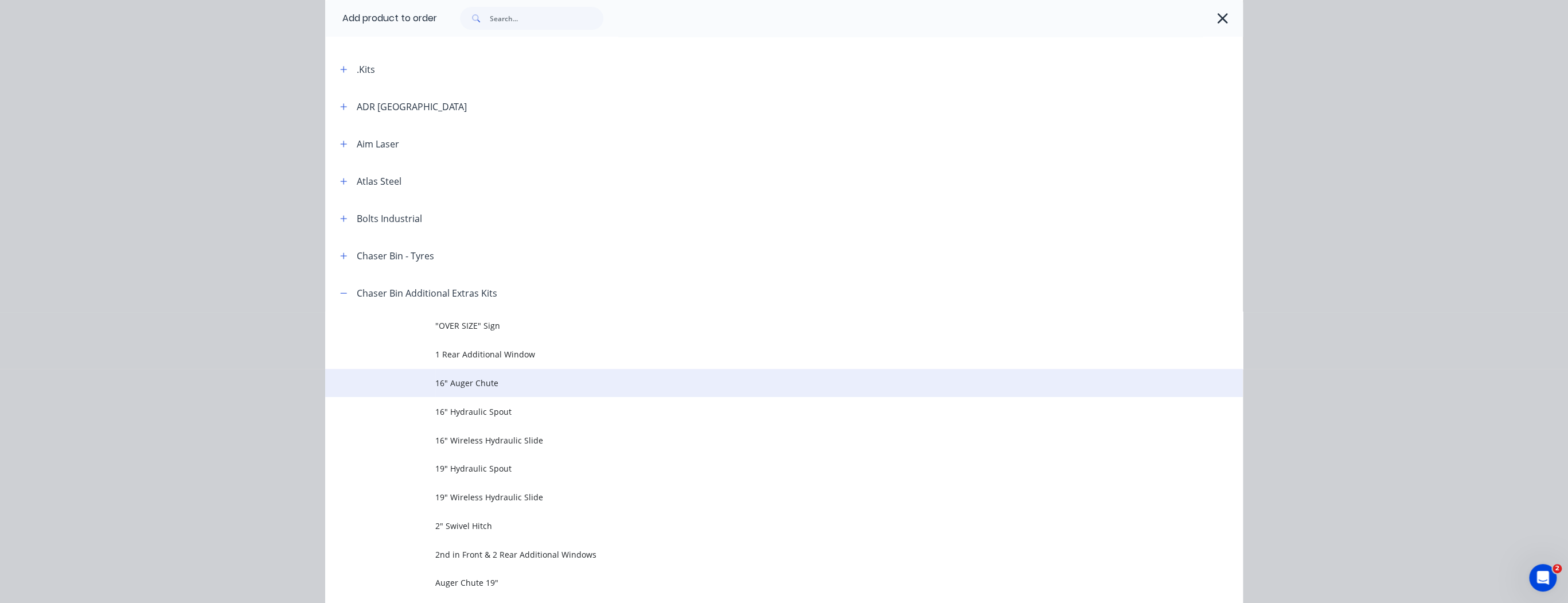
scroll to position [183, 0]
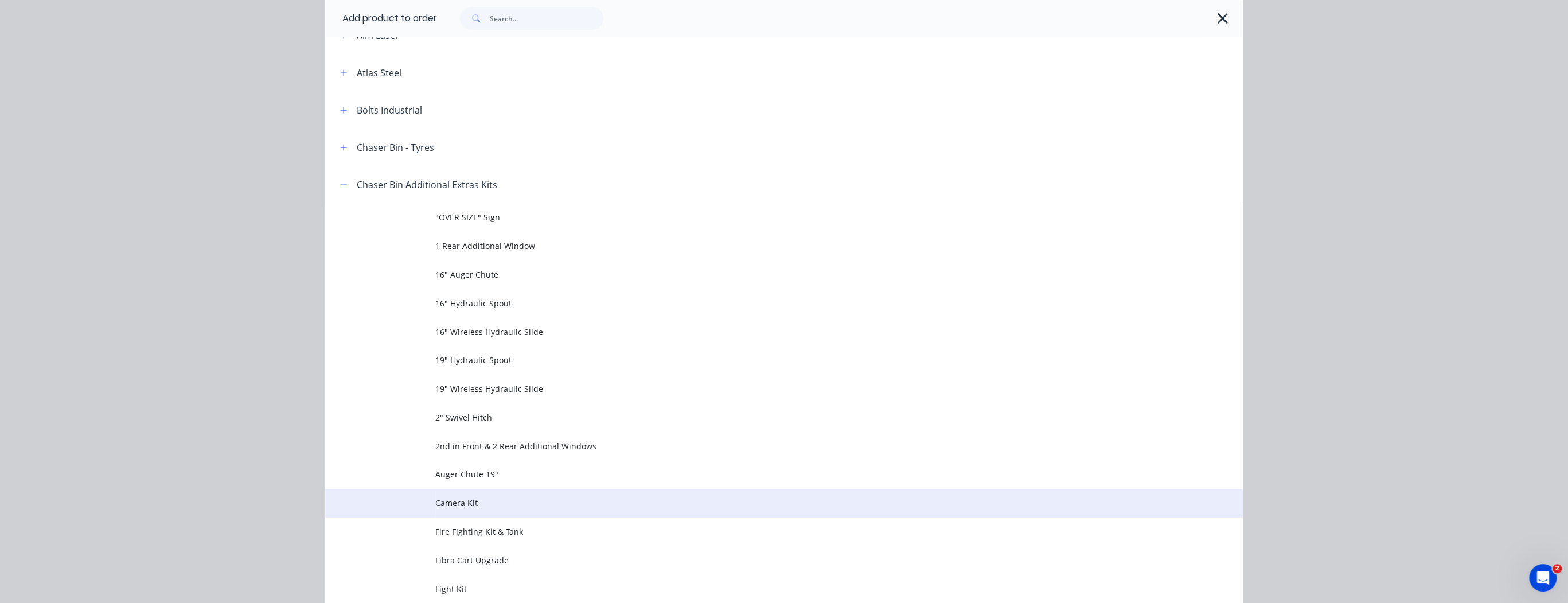
click at [517, 503] on span "Camera Kit" at bounding box center [758, 503] width 646 height 12
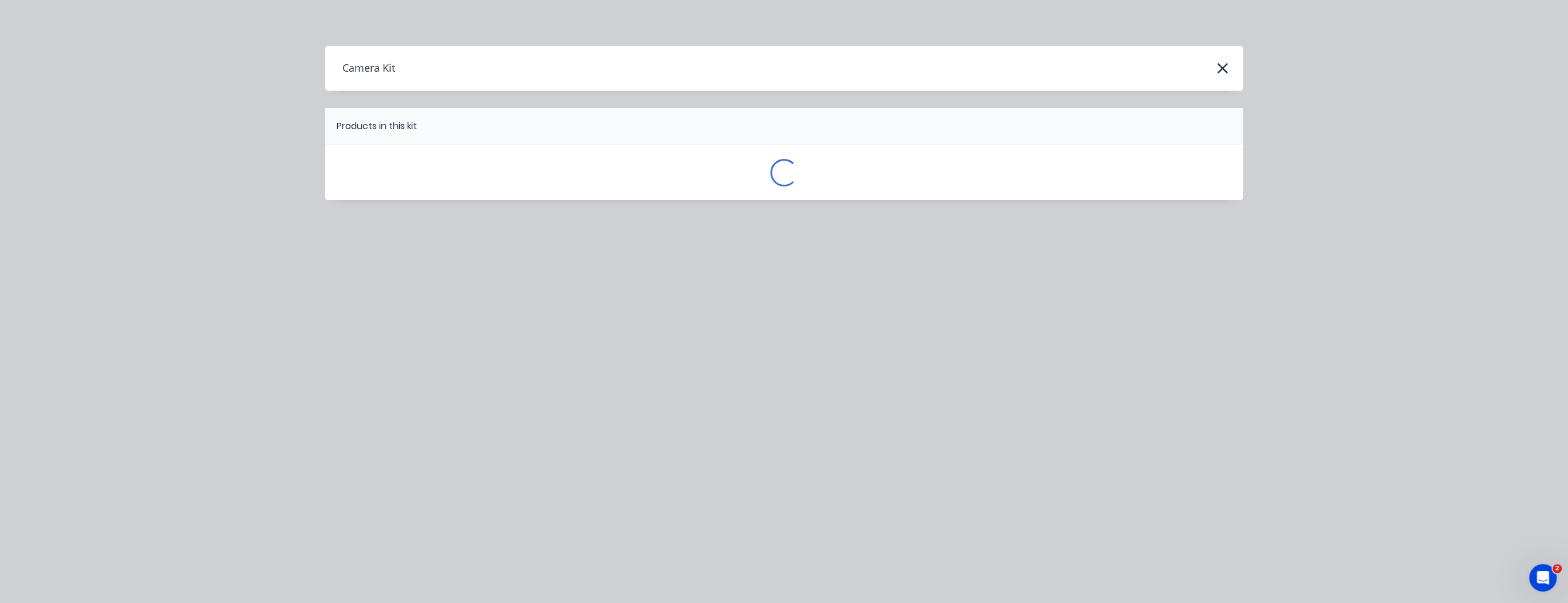
scroll to position [0, 0]
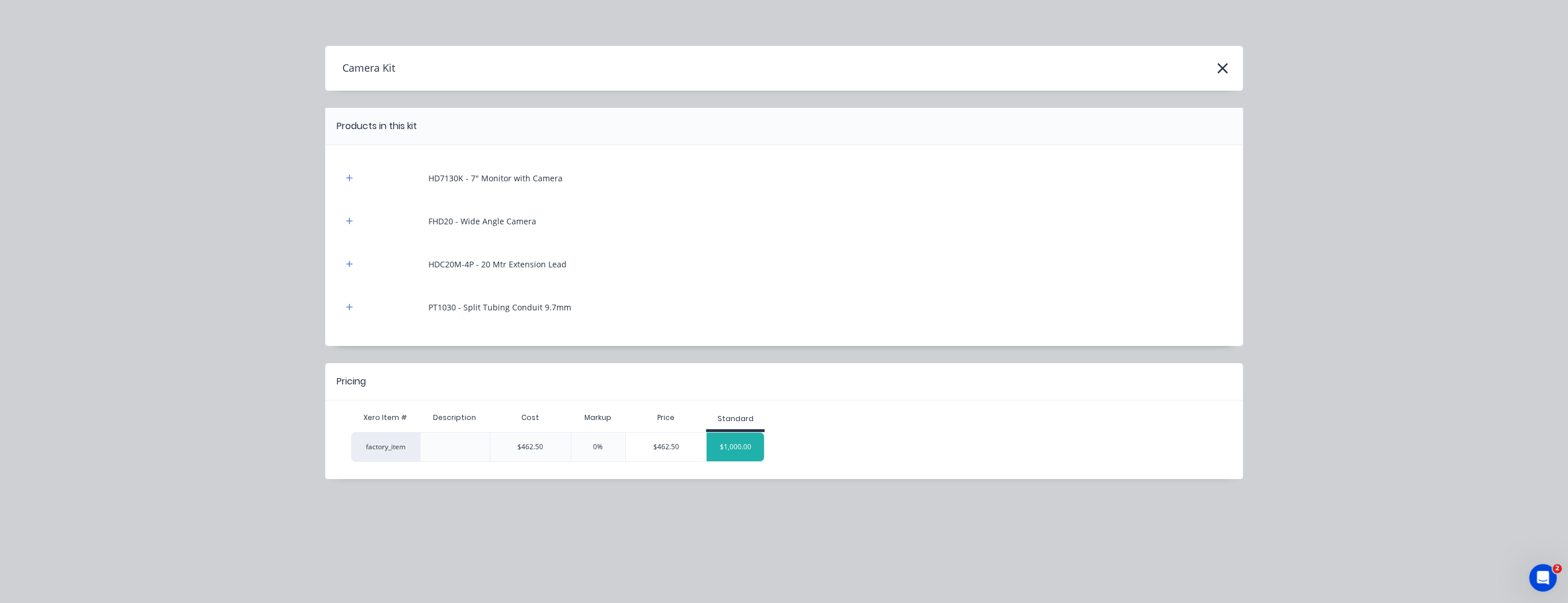
click at [720, 449] on div "$1,000.00" at bounding box center [735, 446] width 57 height 29
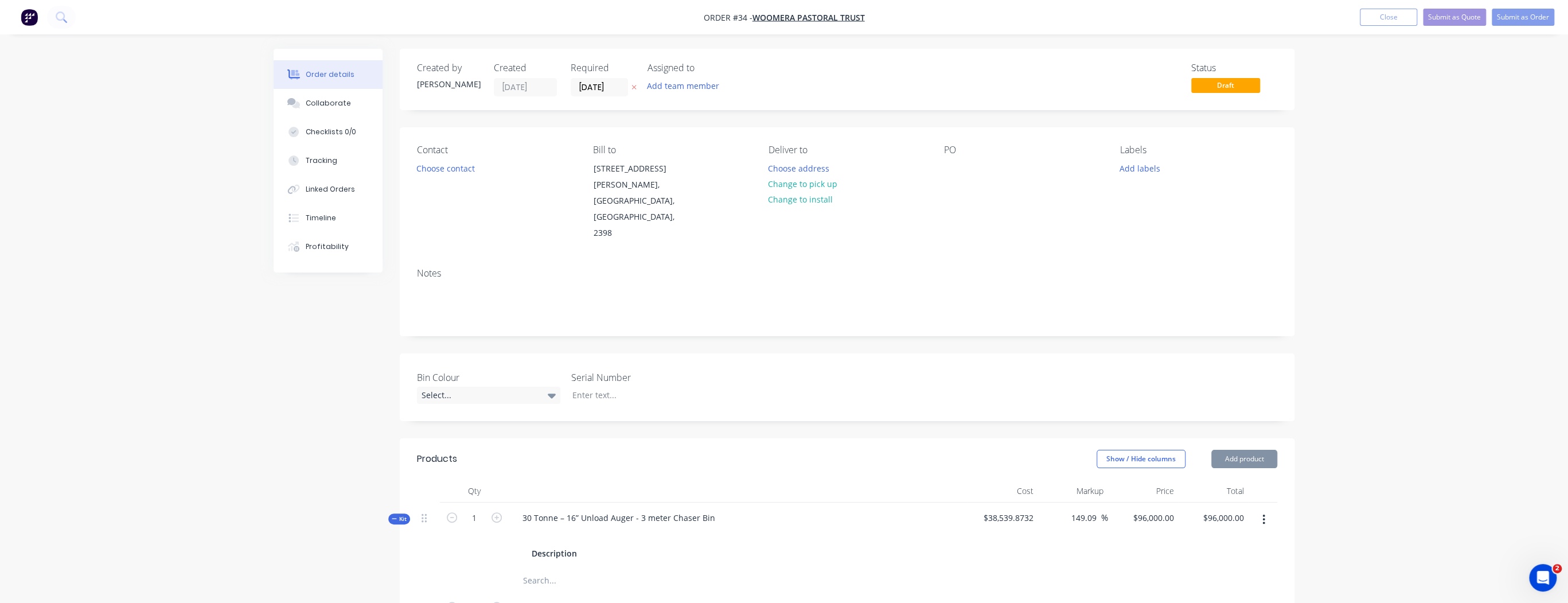
type input "116.22"
type input "$1,000.00"
click at [1246, 449] on button "Add product" at bounding box center [1244, 459] width 66 height 18
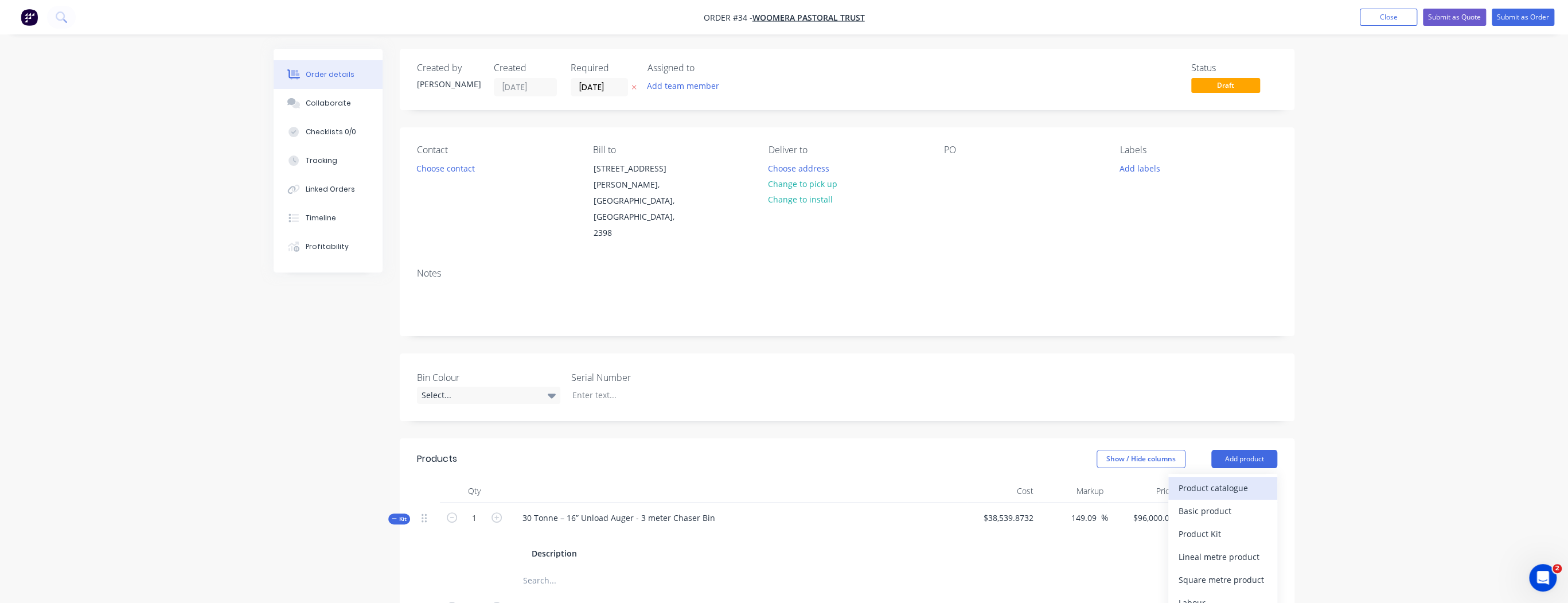
click at [1228, 479] on div "Product catalogue" at bounding box center [1223, 487] width 88 height 17
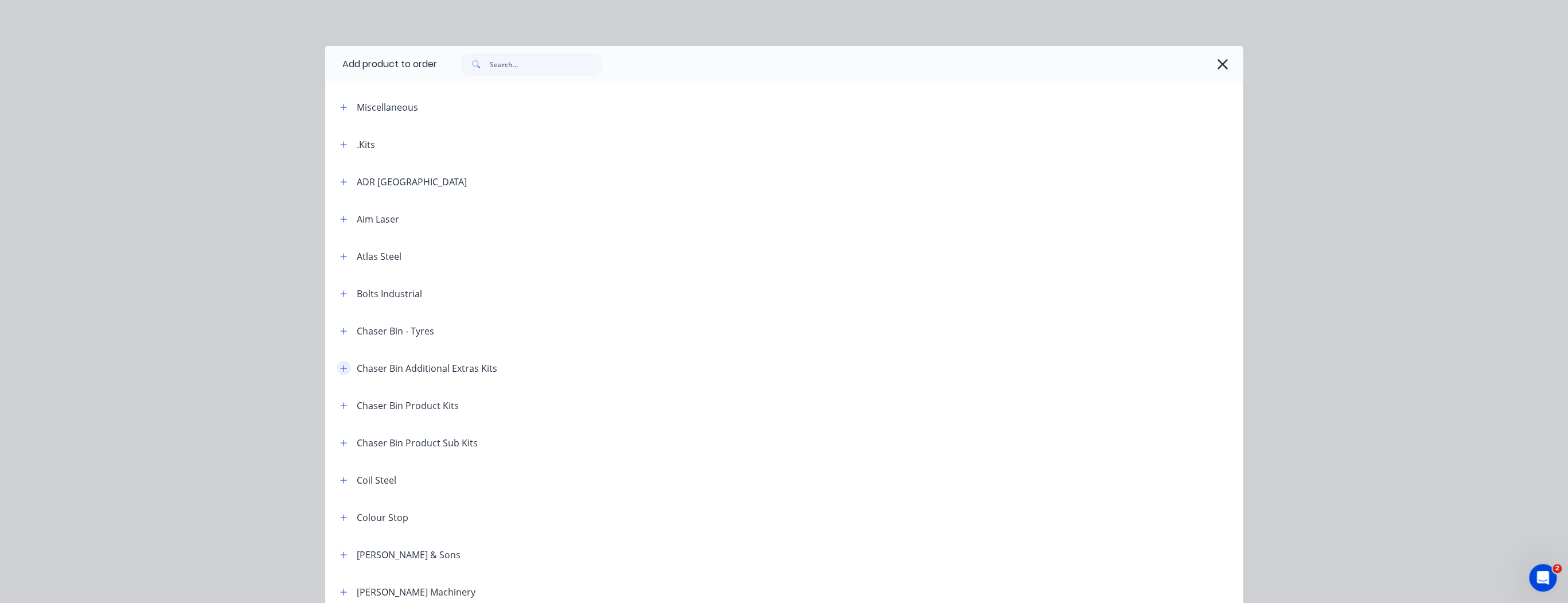
click at [340, 371] on icon "button" at bounding box center [343, 368] width 7 height 8
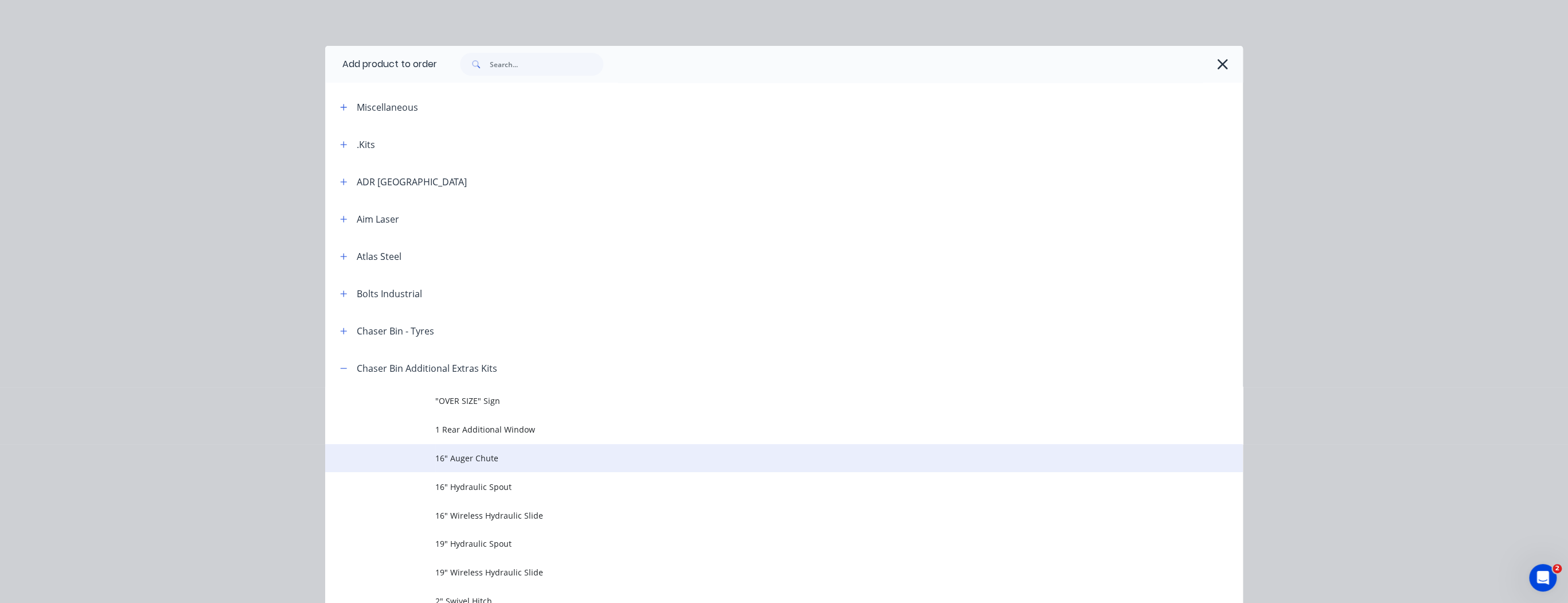
click at [475, 461] on span "16" Auger Chute" at bounding box center [758, 458] width 646 height 12
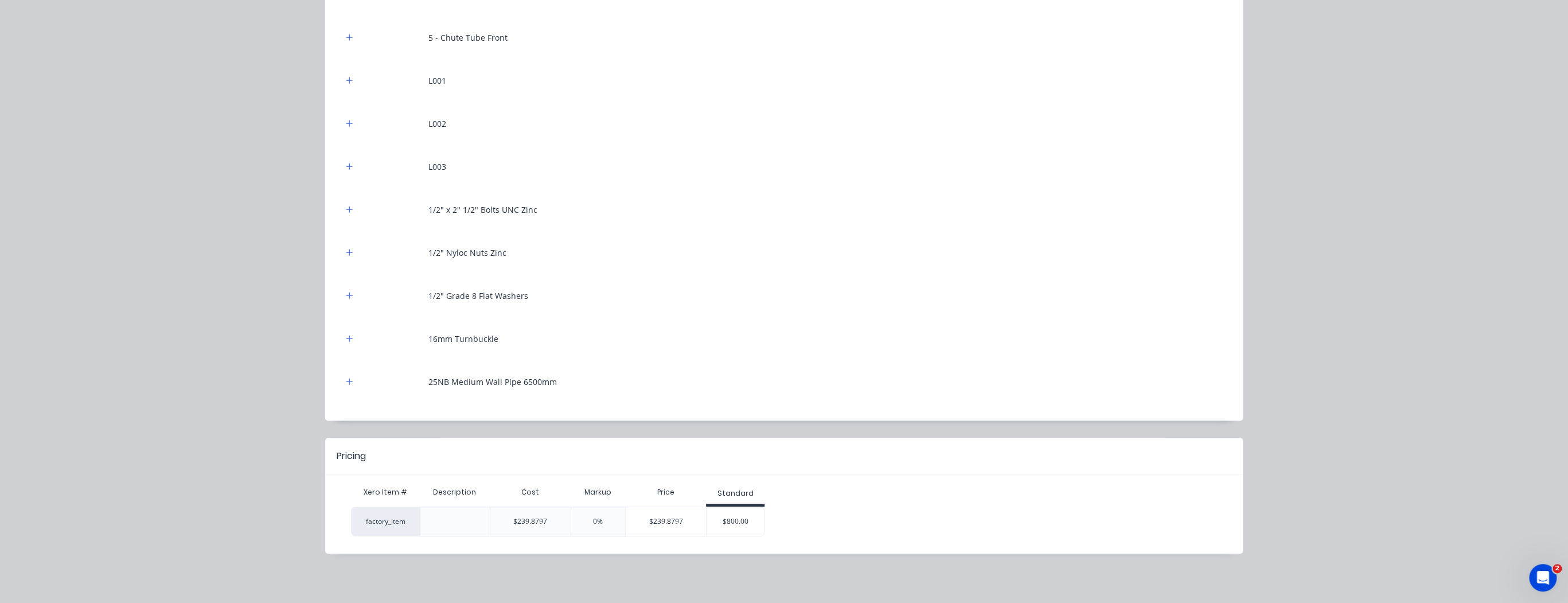
scroll to position [92, 0]
click at [737, 517] on div "$800.00" at bounding box center [735, 521] width 57 height 29
click at [734, 529] on div "$800.00" at bounding box center [735, 521] width 57 height 29
click at [737, 523] on div "$800.00" at bounding box center [735, 521] width 57 height 29
click at [740, 517] on div "$800.00" at bounding box center [735, 521] width 57 height 29
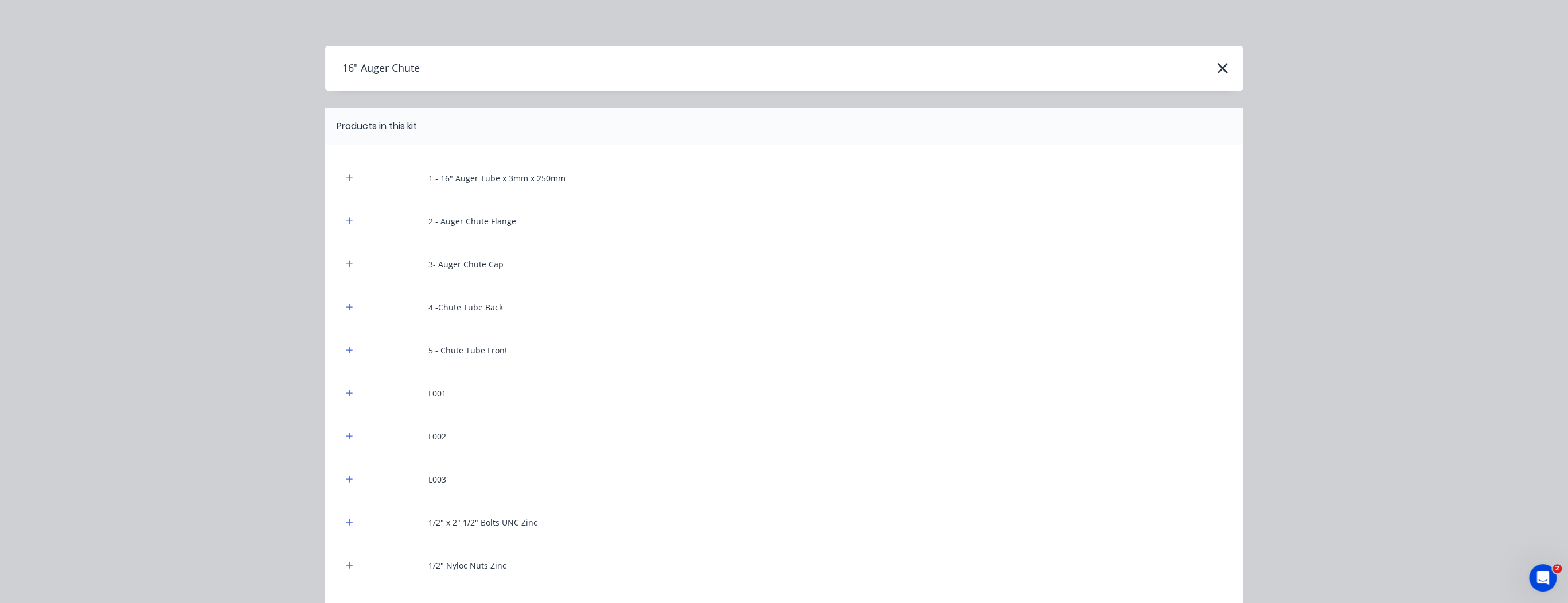
scroll to position [0, 0]
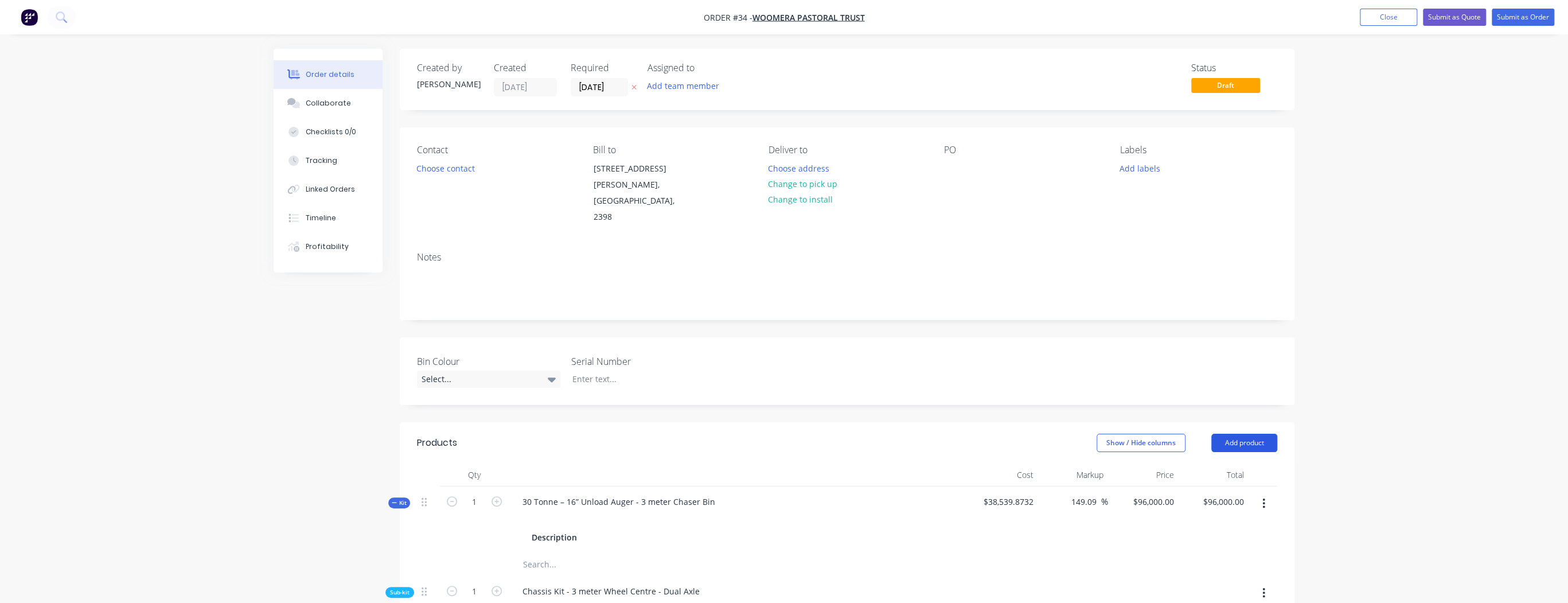
click at [1236, 434] on button "Add product" at bounding box center [1244, 443] width 66 height 18
click at [1212, 464] on div "Product catalogue" at bounding box center [1223, 472] width 88 height 17
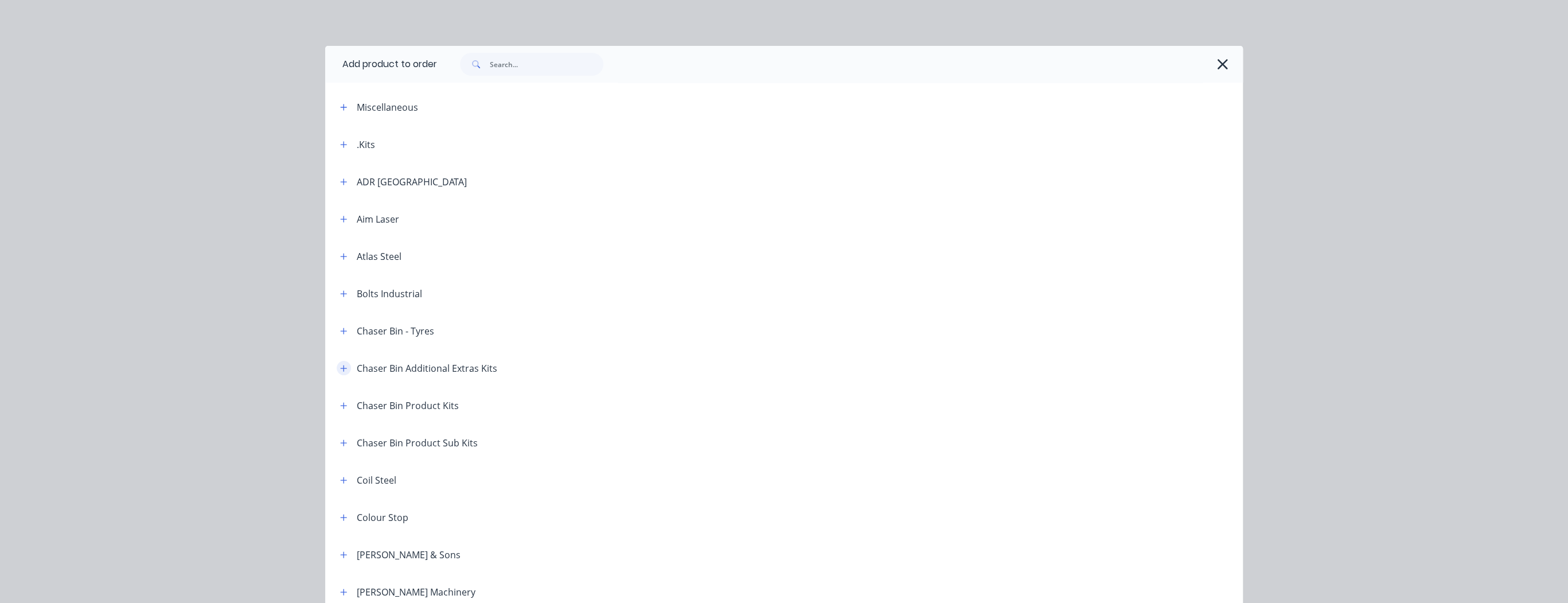
click at [343, 366] on icon "button" at bounding box center [343, 368] width 7 height 8
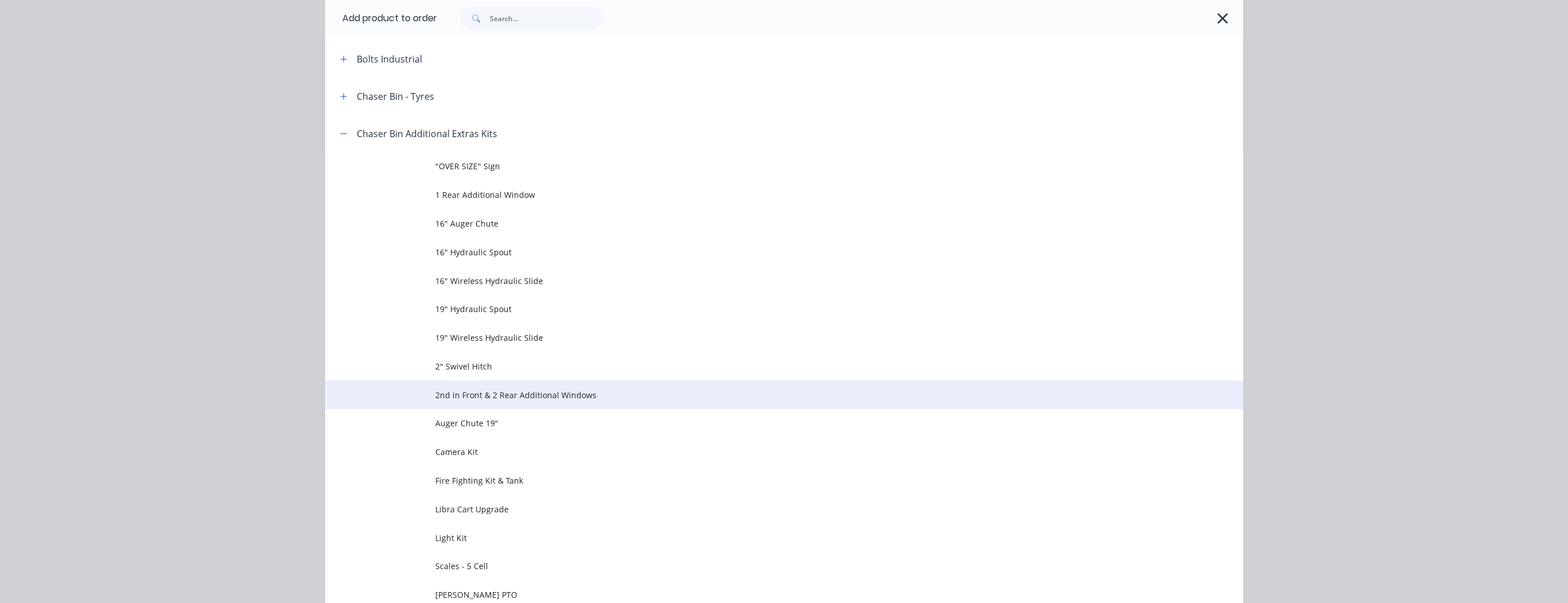
scroll to position [275, 0]
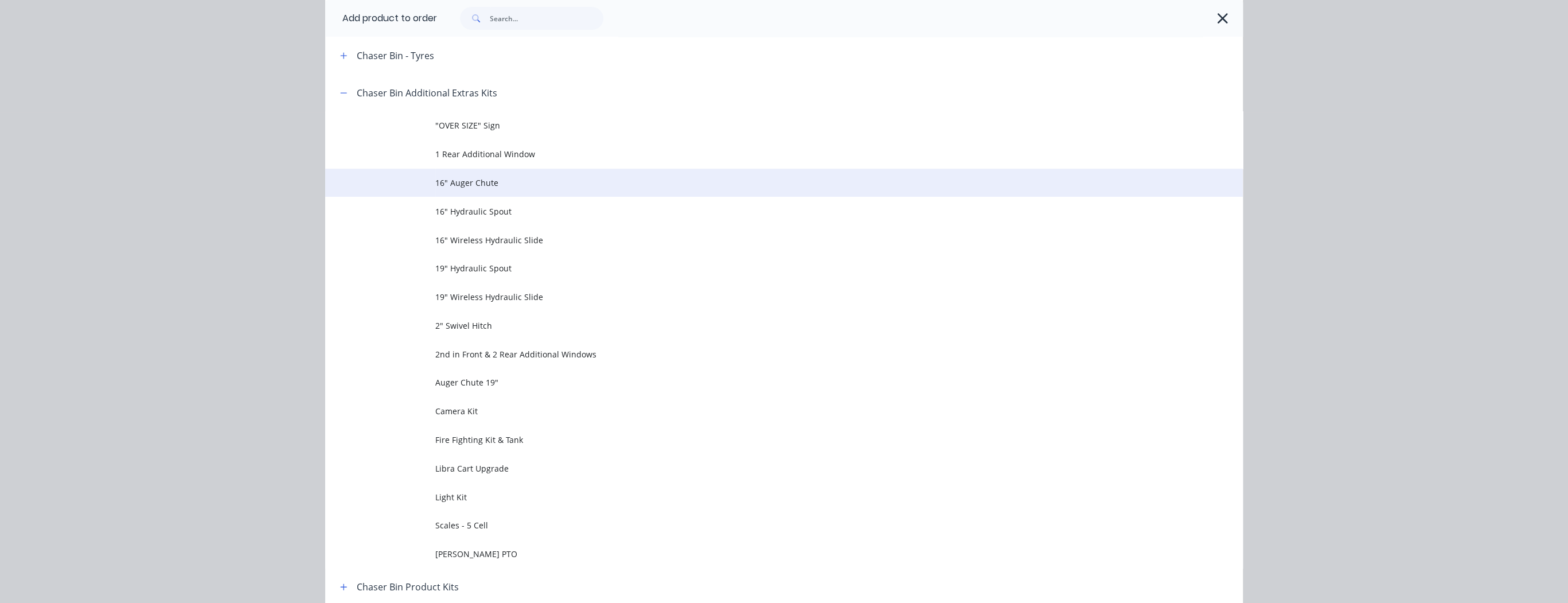
click at [464, 181] on span "16" Auger Chute" at bounding box center [758, 183] width 646 height 12
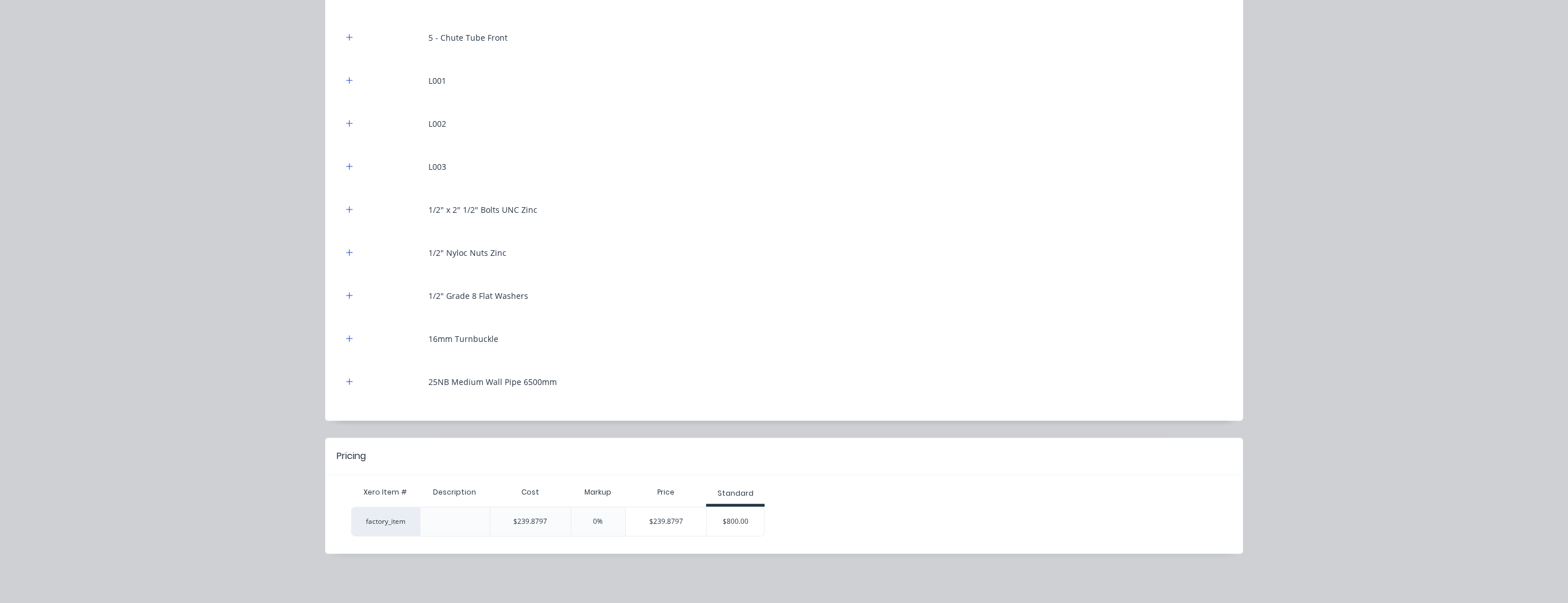
scroll to position [321, 0]
click at [738, 517] on div "$800.00" at bounding box center [735, 521] width 57 height 29
click at [741, 523] on div "$800.00" at bounding box center [735, 521] width 57 height 29
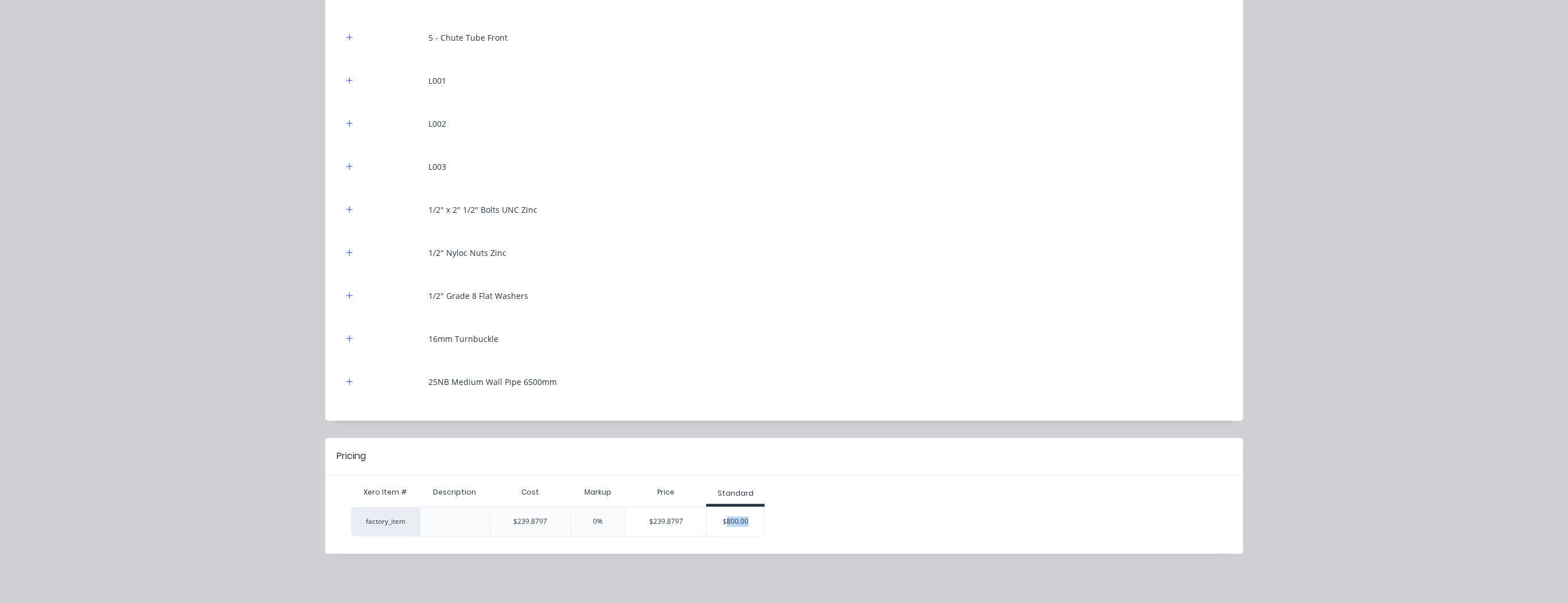
click at [796, 508] on div "factory_item $239.8797 0% $239.8797 $800.00" at bounding box center [779, 521] width 857 height 30
click at [746, 517] on div "$800.00" at bounding box center [735, 521] width 57 height 29
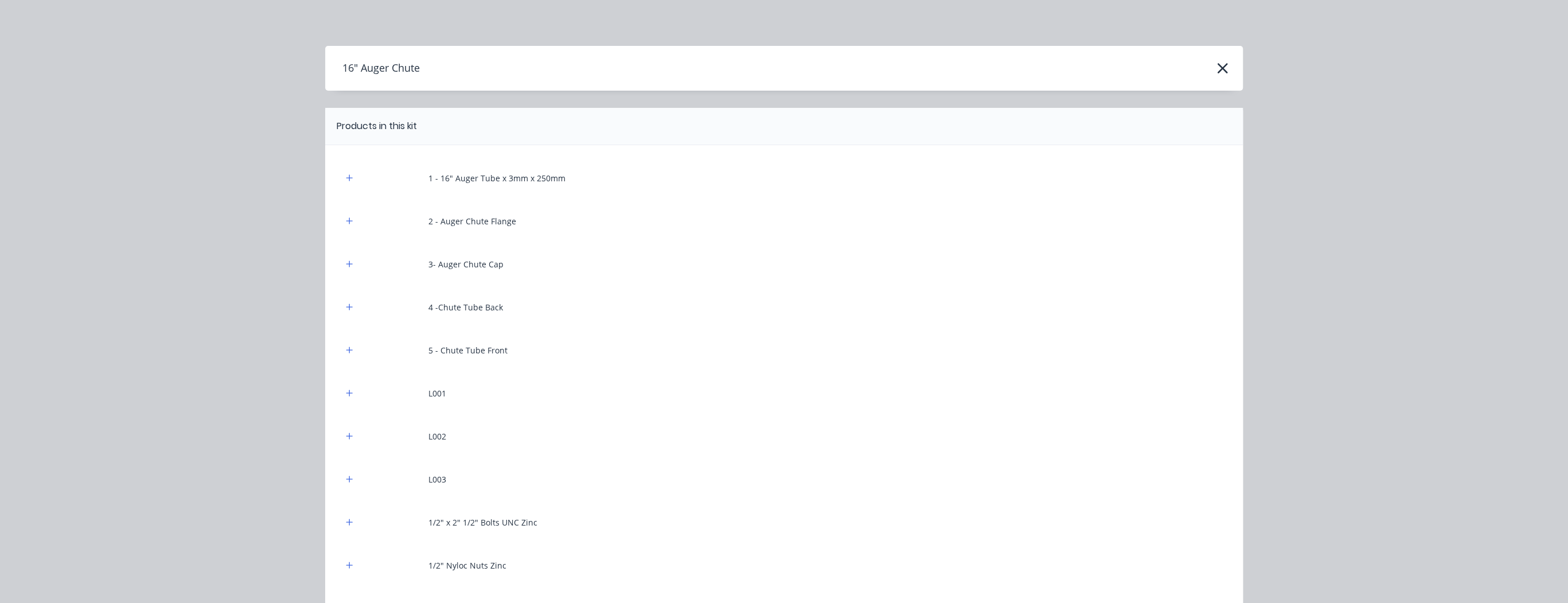
scroll to position [138, 0]
click at [1217, 72] on icon "button" at bounding box center [1223, 68] width 12 height 16
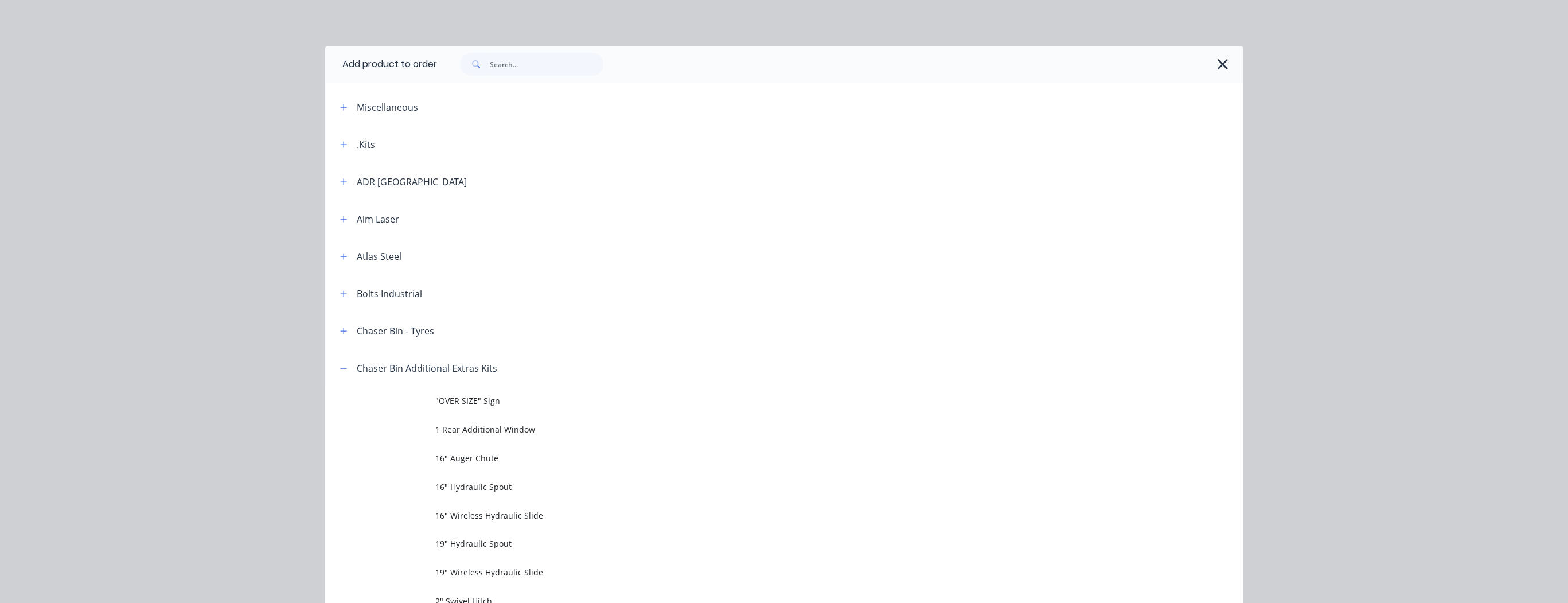
scroll to position [349, 0]
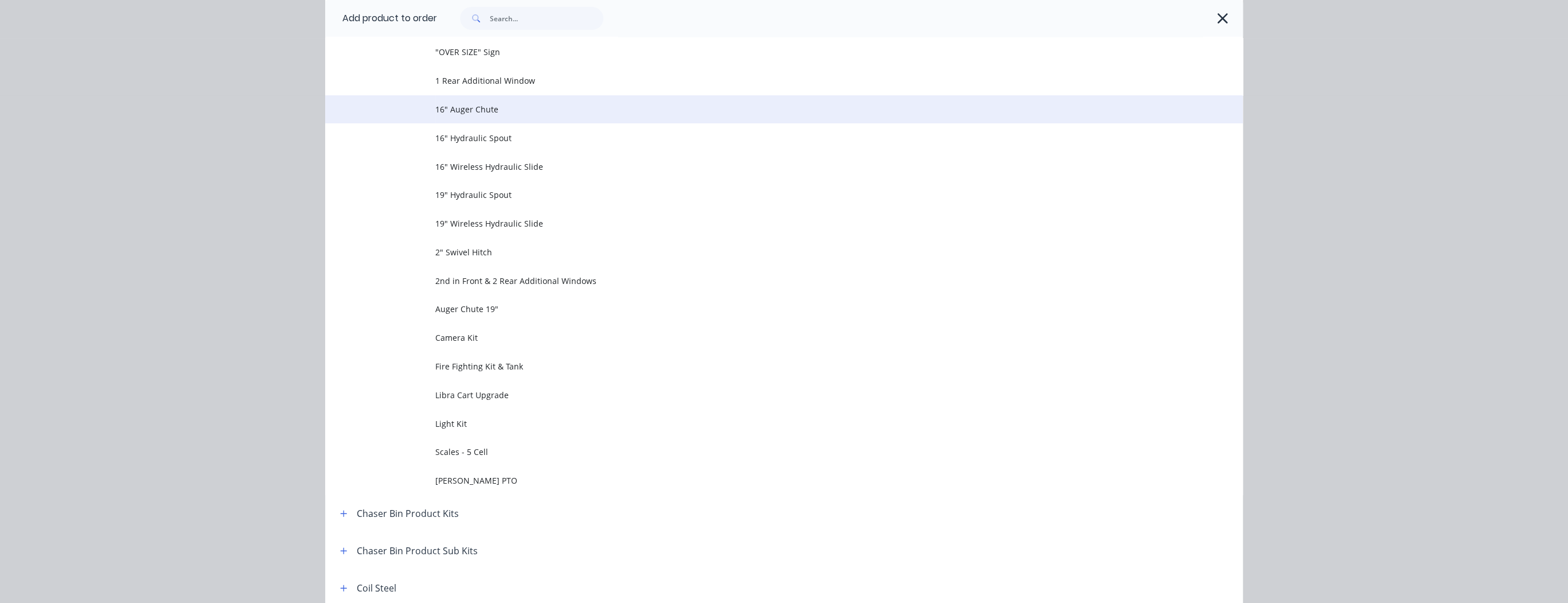
click at [479, 116] on td "16" Auger Chute" at bounding box center [839, 109] width 808 height 29
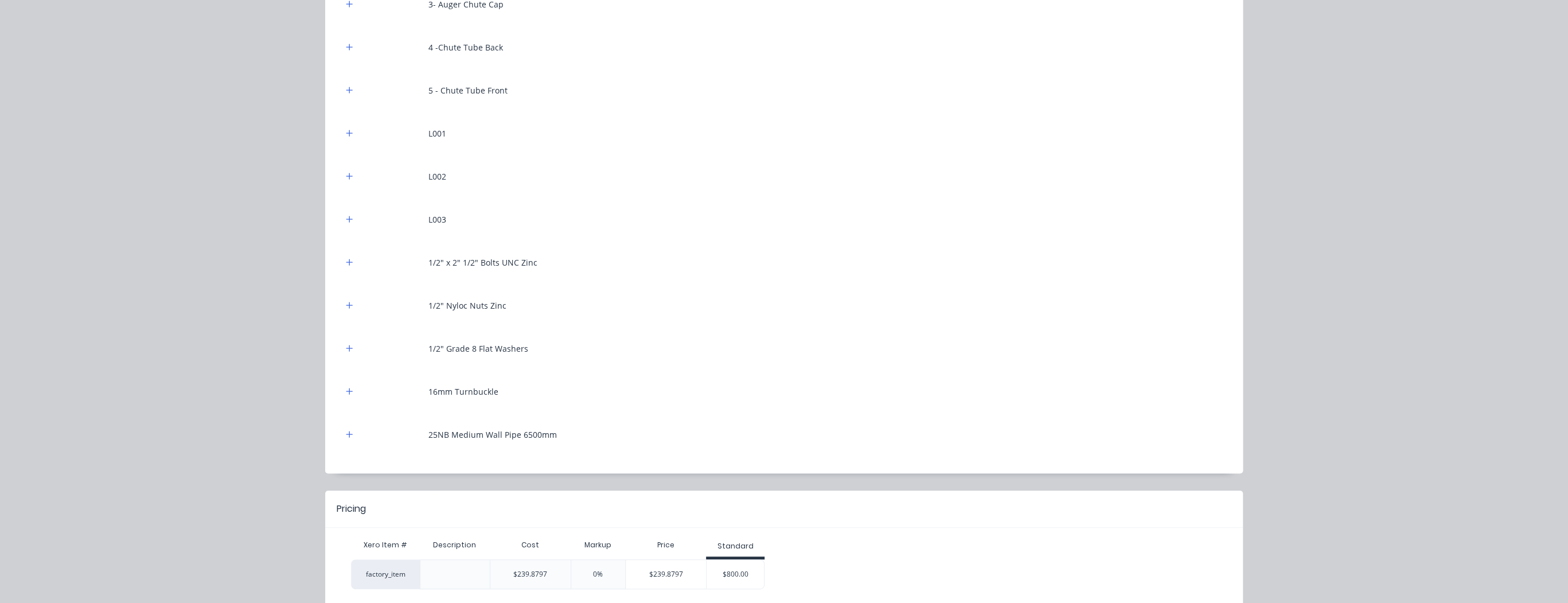
scroll to position [313, 0]
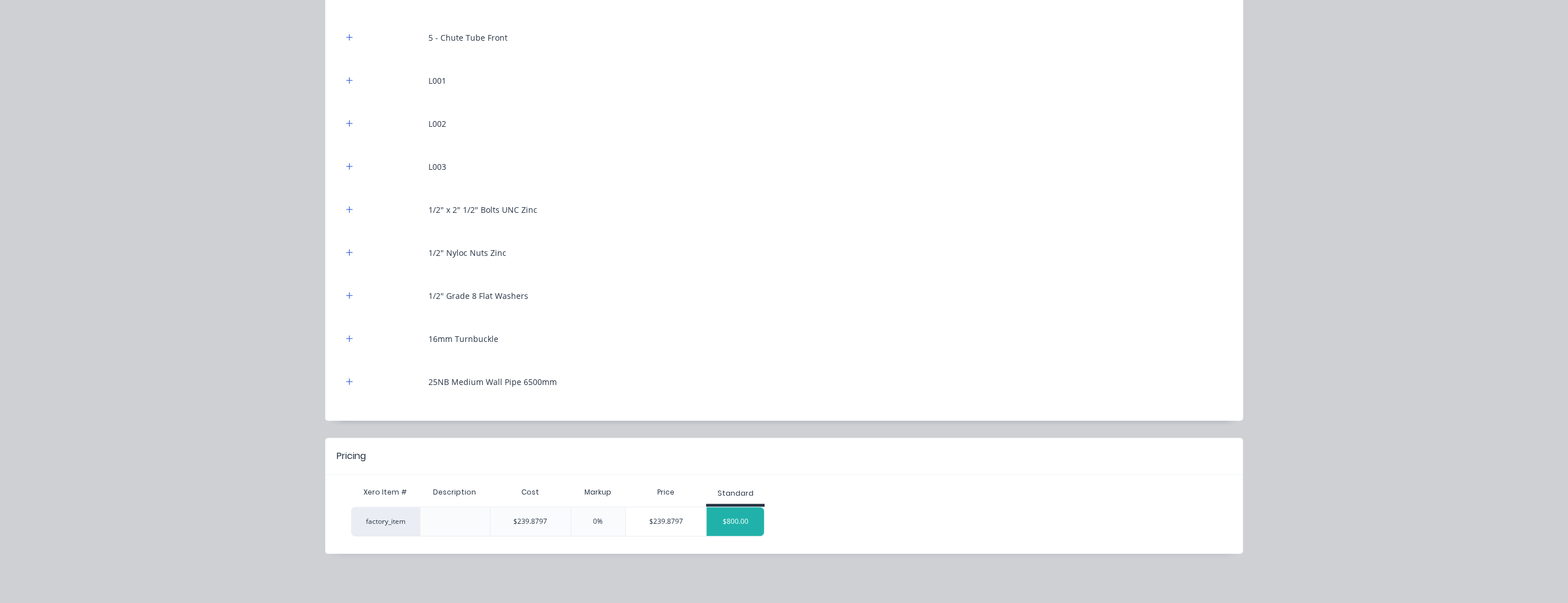
click at [732, 520] on div "$800.00" at bounding box center [735, 521] width 57 height 29
click at [732, 520] on div "$800.00" at bounding box center [735, 521] width 57 height 29
click at [734, 520] on div "$800.00" at bounding box center [735, 521] width 57 height 29
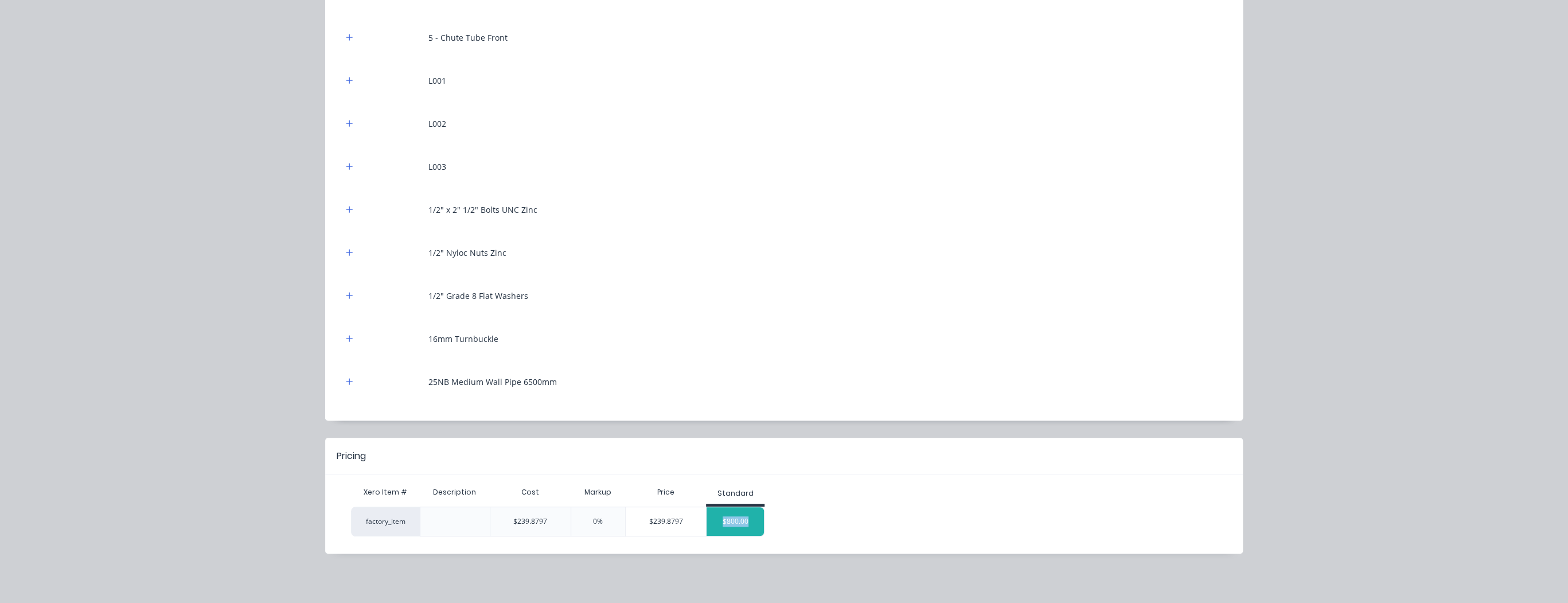
click at [749, 520] on div "$800.00" at bounding box center [735, 521] width 57 height 29
click at [750, 520] on div "$800.00" at bounding box center [735, 521] width 57 height 29
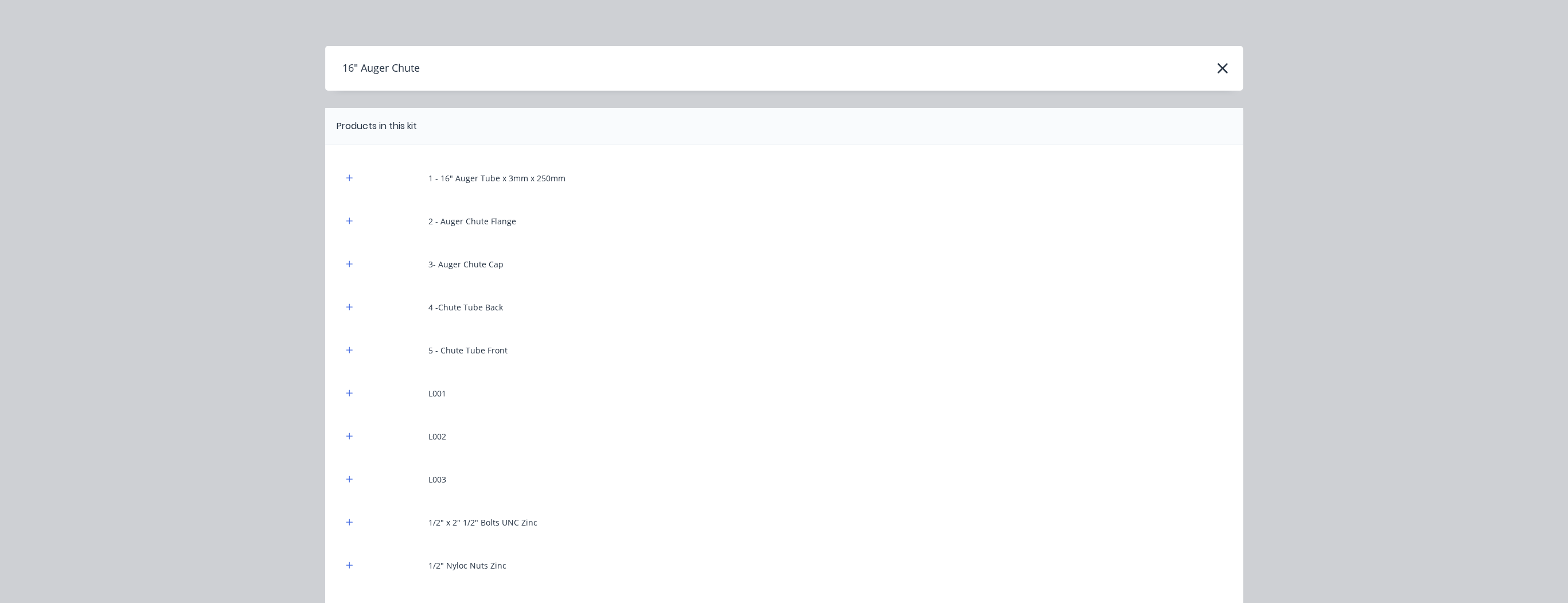
scroll to position [0, 0]
click at [1220, 64] on icon "button" at bounding box center [1223, 68] width 12 height 16
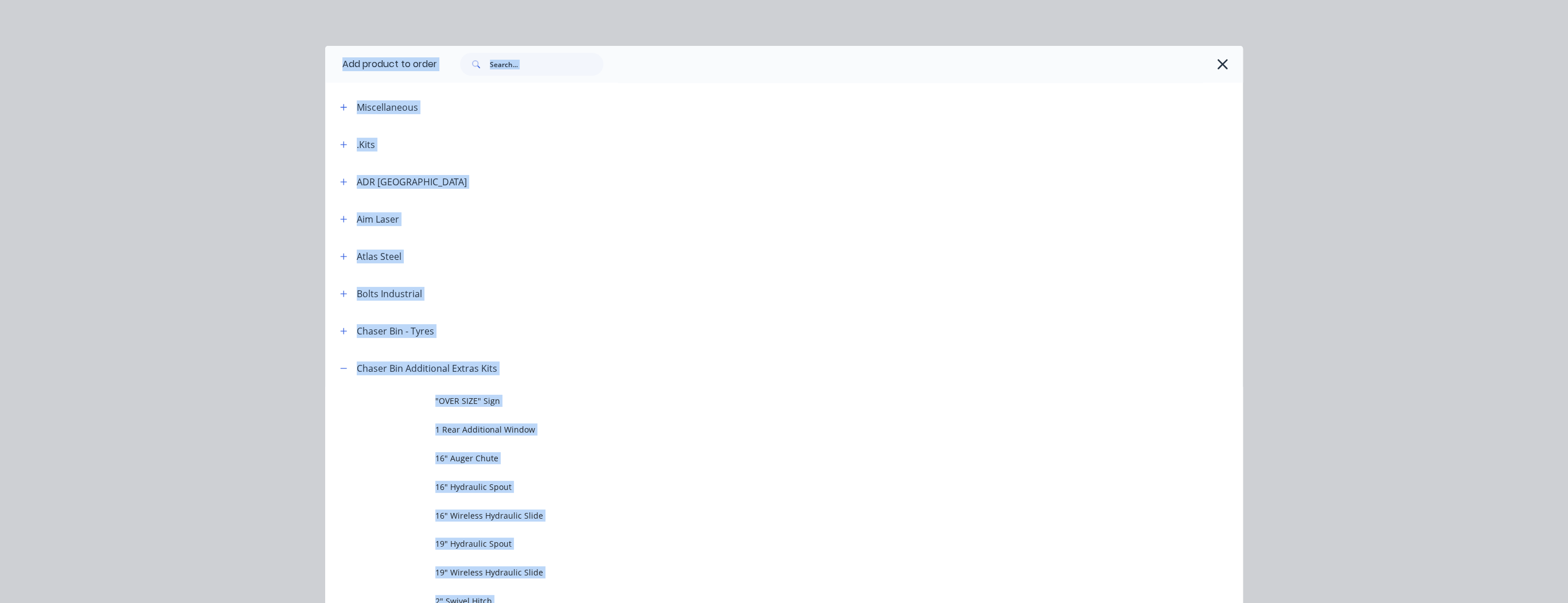
click at [1220, 67] on icon "button" at bounding box center [1223, 64] width 12 height 16
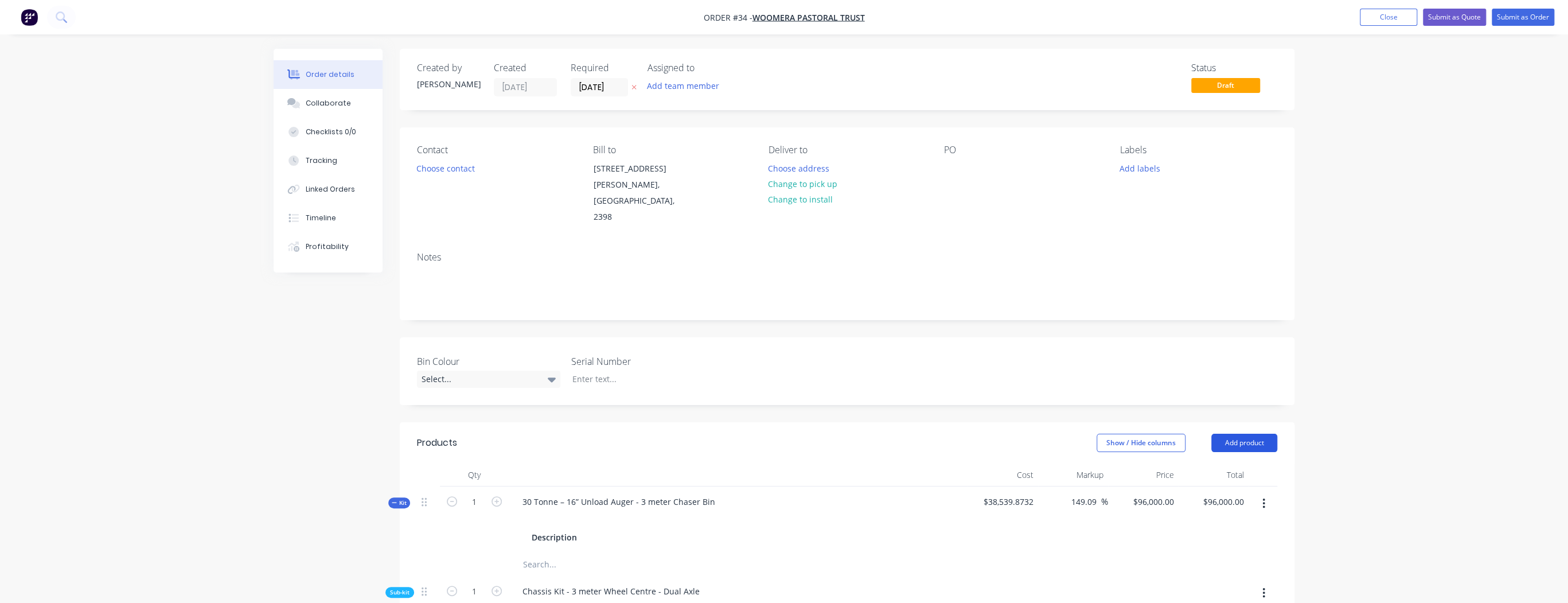
click at [1255, 434] on button "Add product" at bounding box center [1244, 443] width 66 height 18
click at [1211, 464] on div "Product catalogue" at bounding box center [1223, 472] width 88 height 17
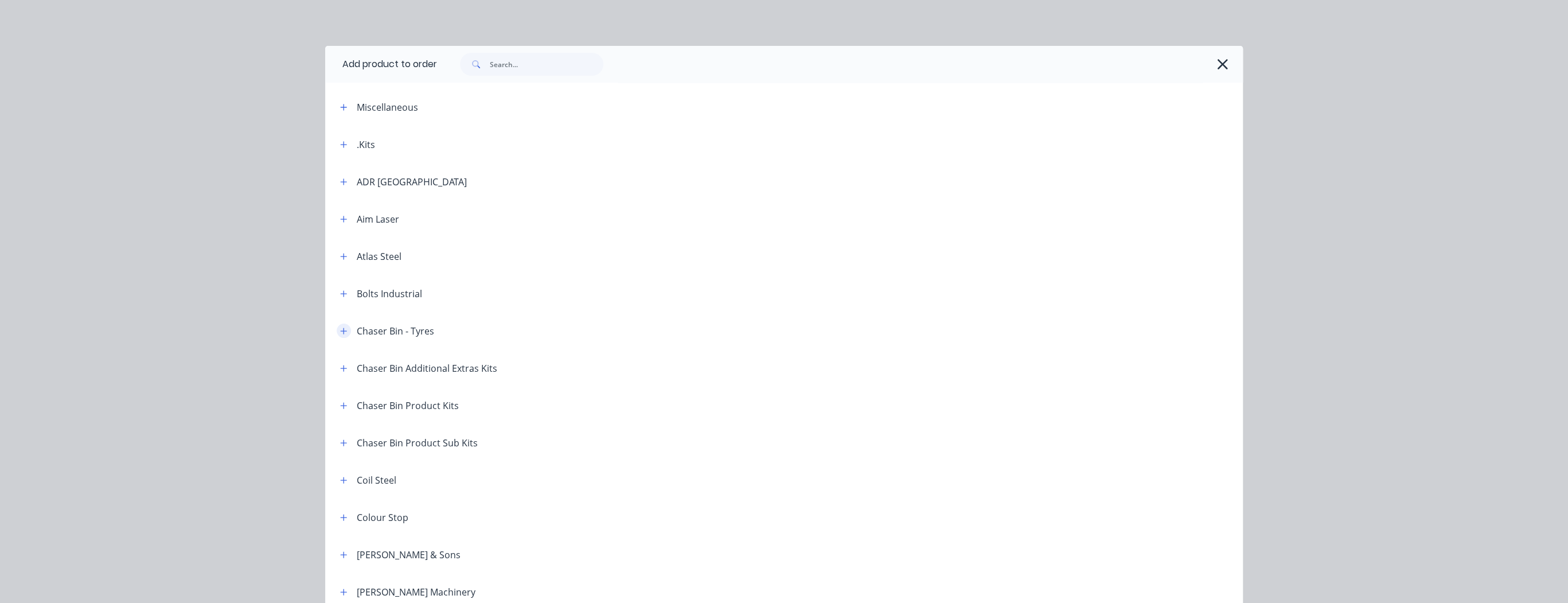
click at [340, 331] on icon "button" at bounding box center [344, 331] width 6 height 6
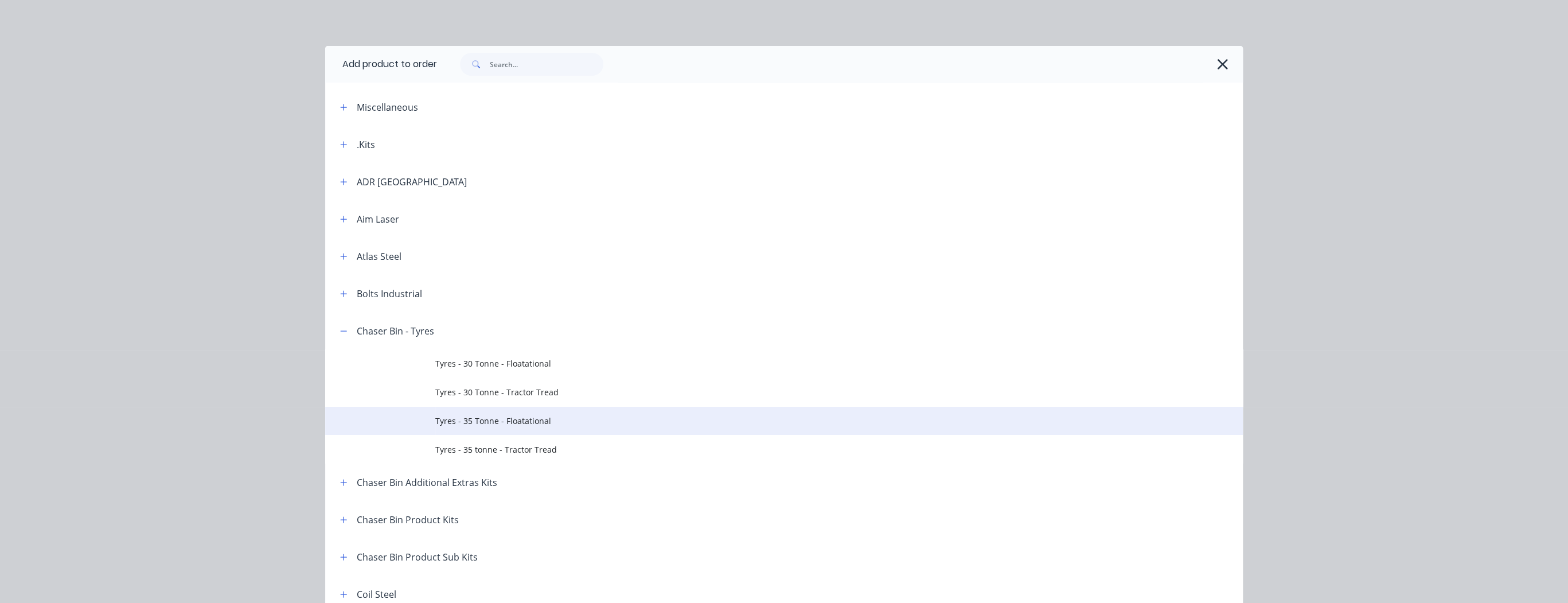
click at [477, 420] on span "Tyres - 35 Tonne - Floatational" at bounding box center [758, 421] width 646 height 12
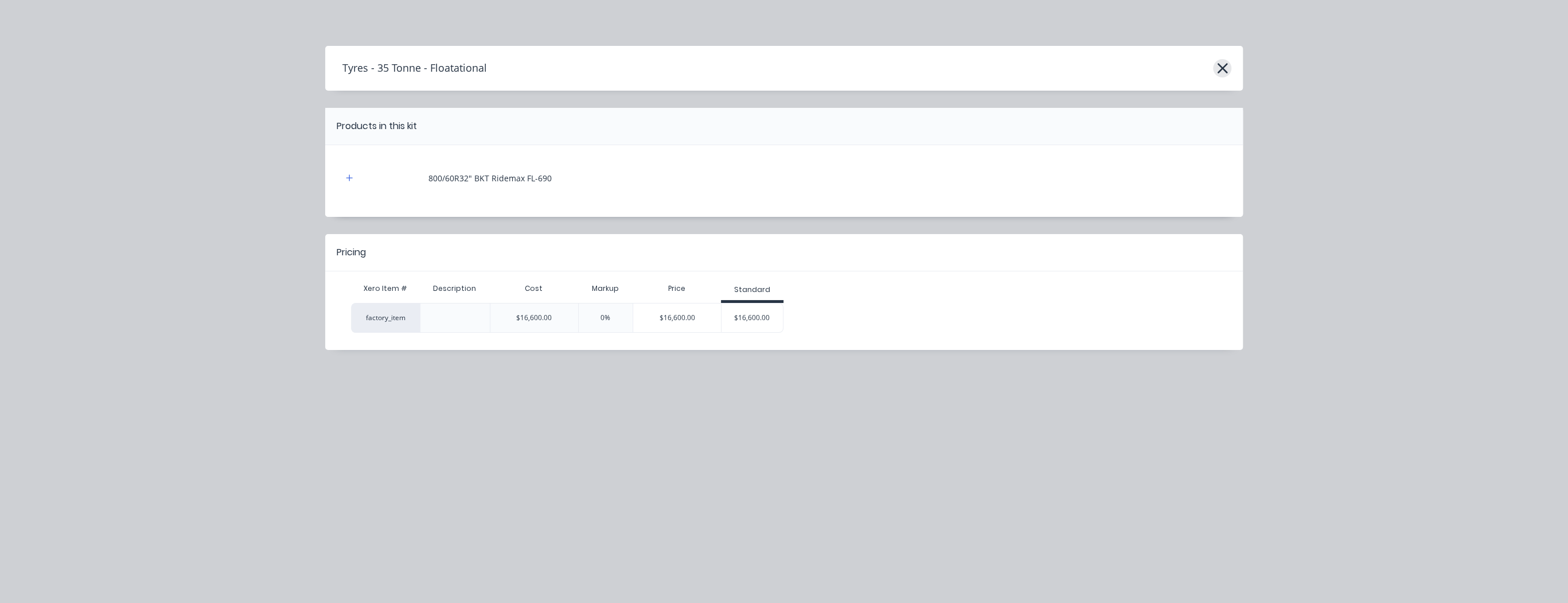
click at [1227, 69] on icon "button" at bounding box center [1223, 68] width 12 height 16
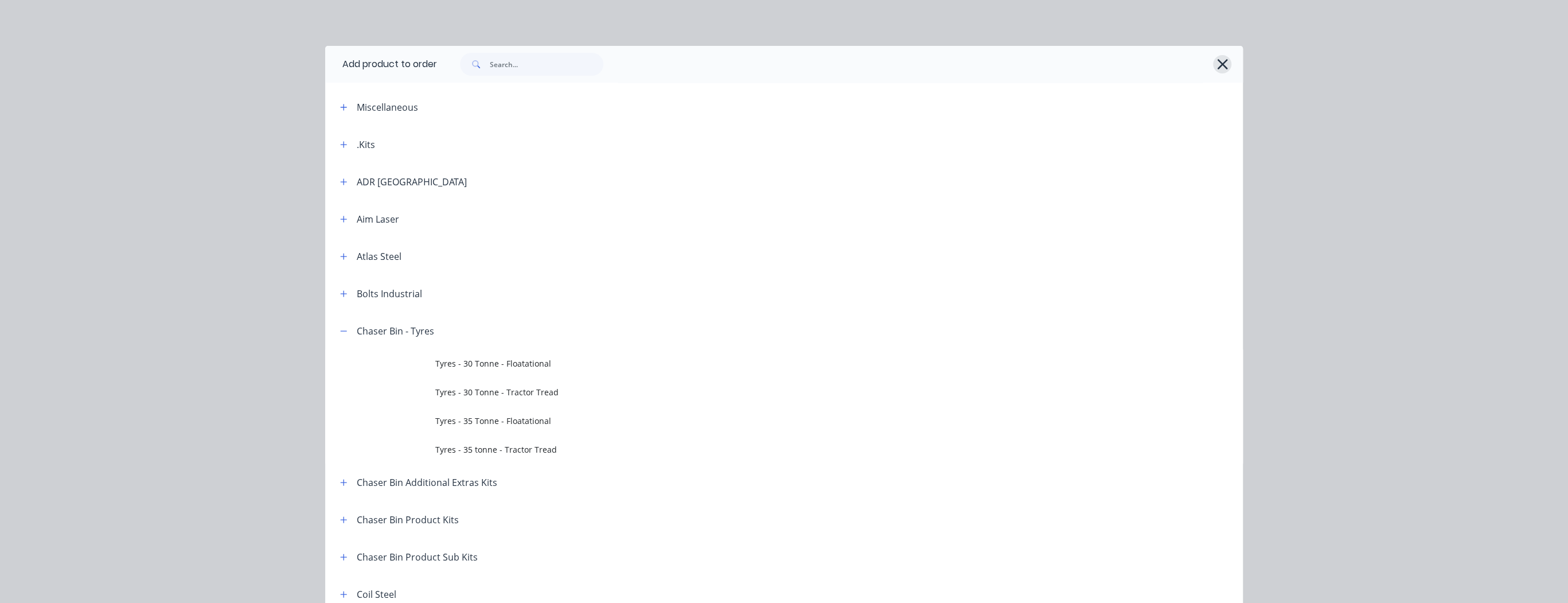
click at [1221, 68] on icon "button" at bounding box center [1222, 64] width 10 height 10
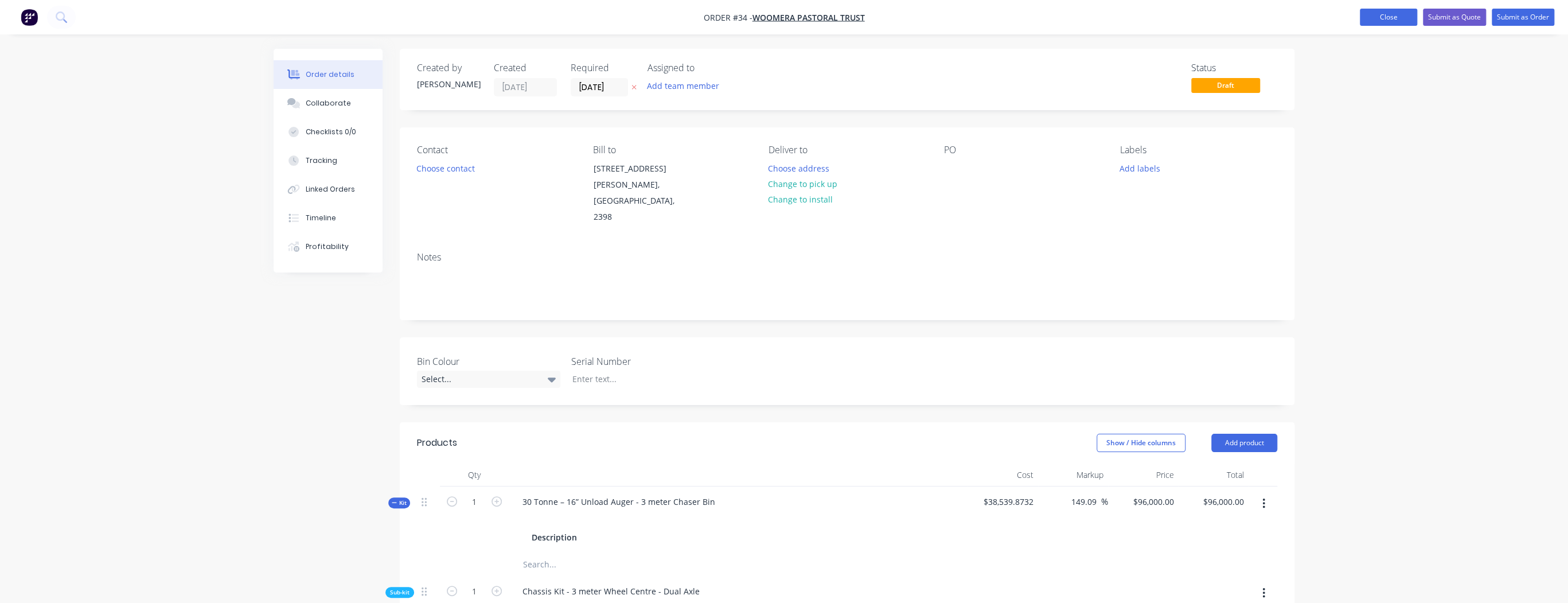
click at [1364, 18] on button "Close" at bounding box center [1388, 17] width 57 height 17
